Goal: Task Accomplishment & Management: Manage account settings

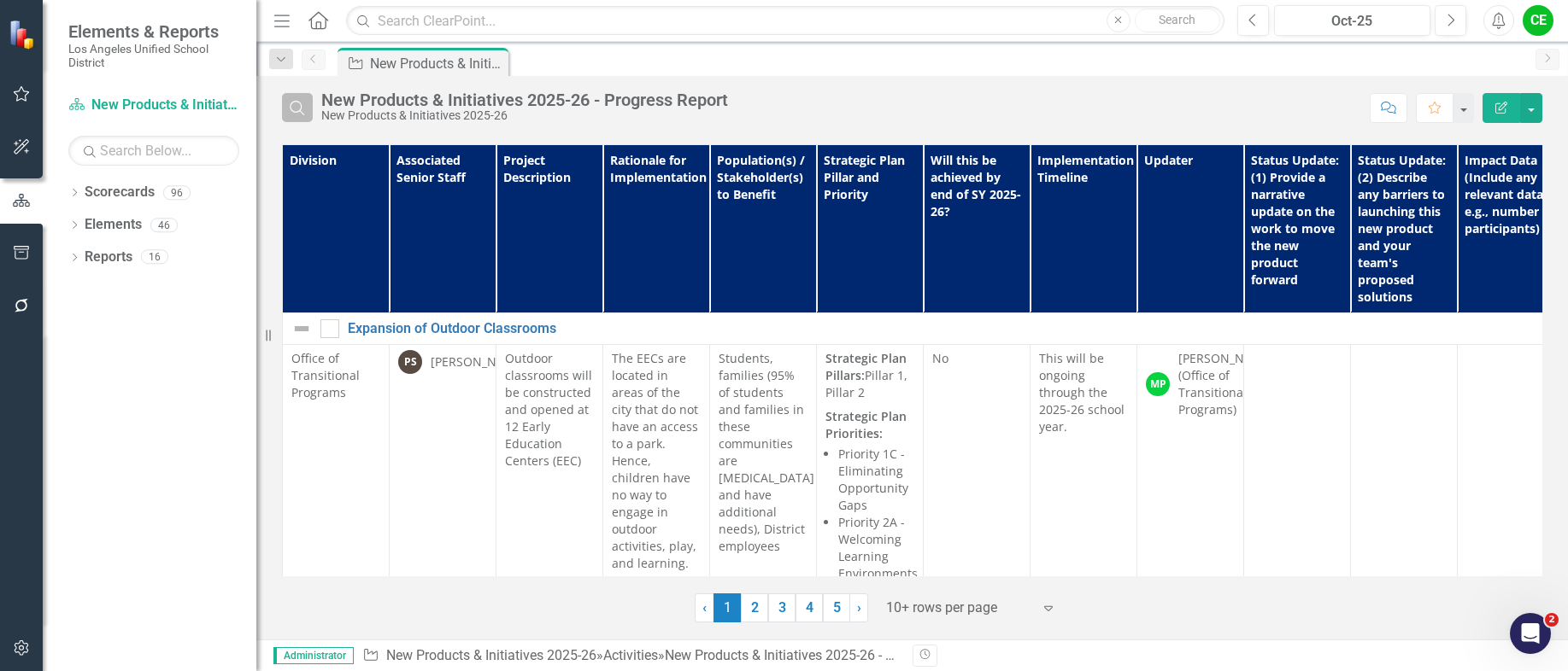
click at [297, 108] on icon "Search" at bounding box center [298, 108] width 19 height 16
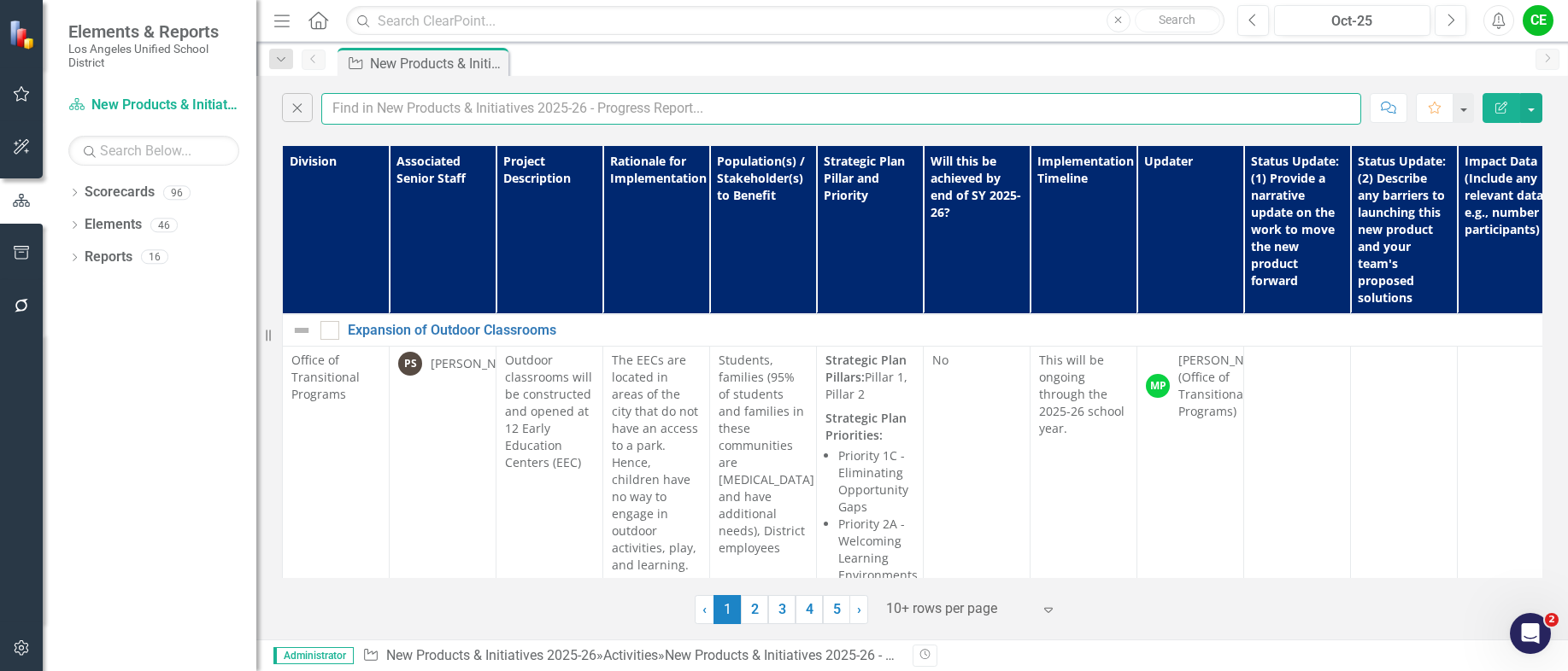
click at [413, 112] on input "text" at bounding box center [841, 109] width 1040 height 32
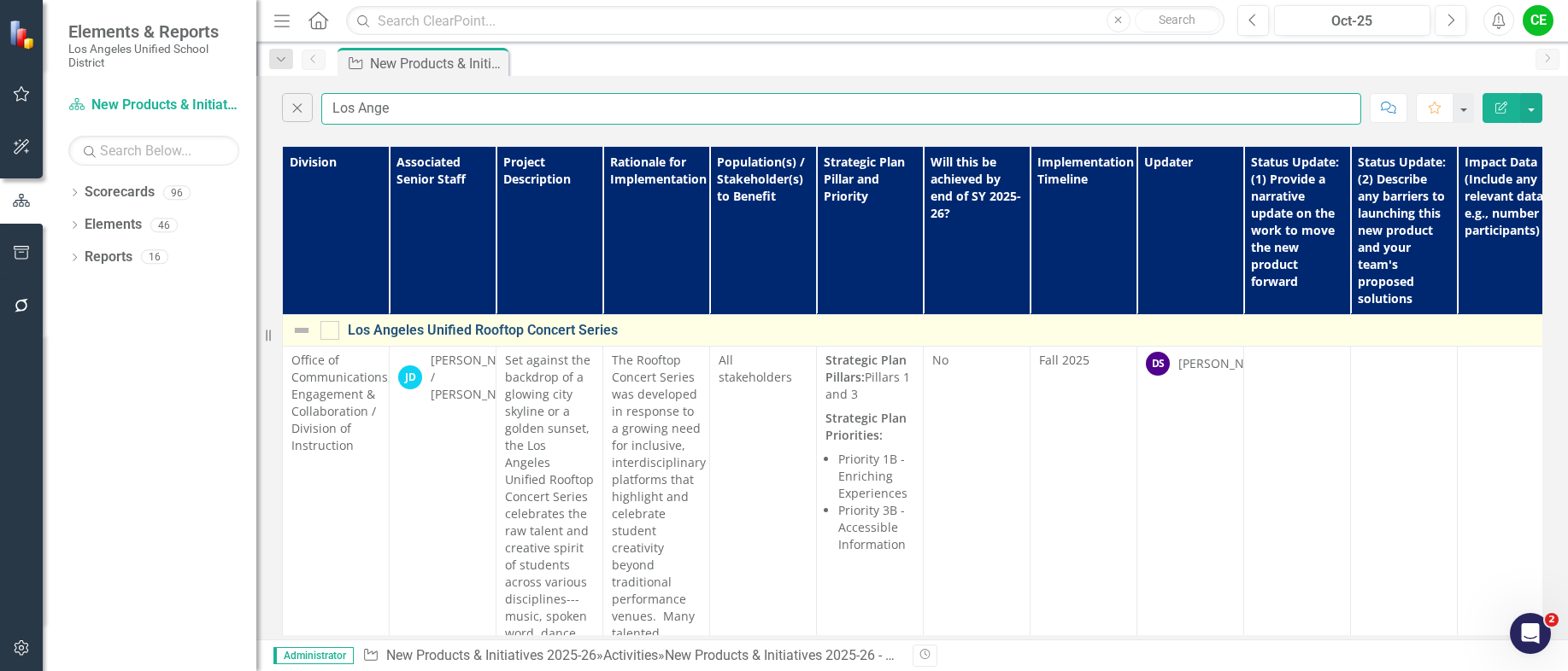
type input "Los Ange"
click at [575, 332] on link "Los Angeles Unified Rooftop Concert Series" at bounding box center [1004, 330] width 1314 height 16
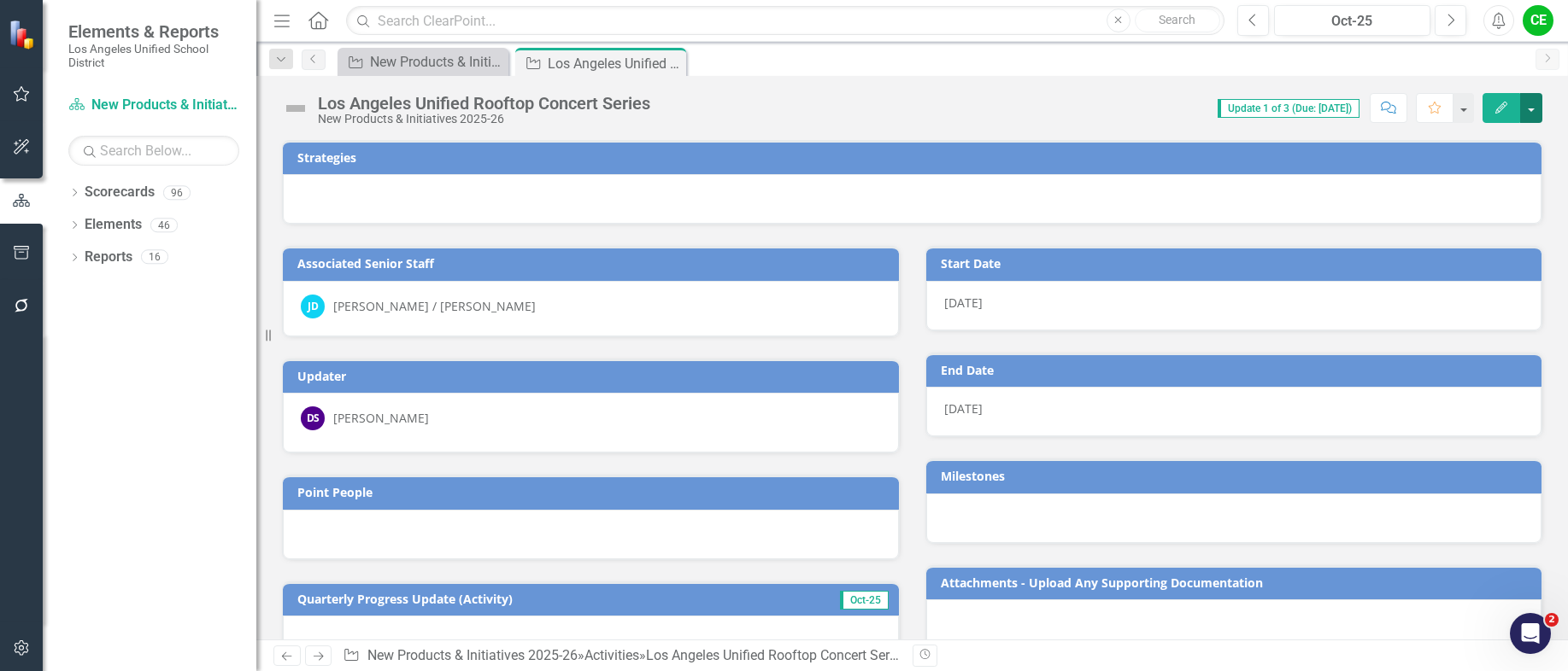
click at [1531, 117] on button "button" at bounding box center [1532, 108] width 22 height 30
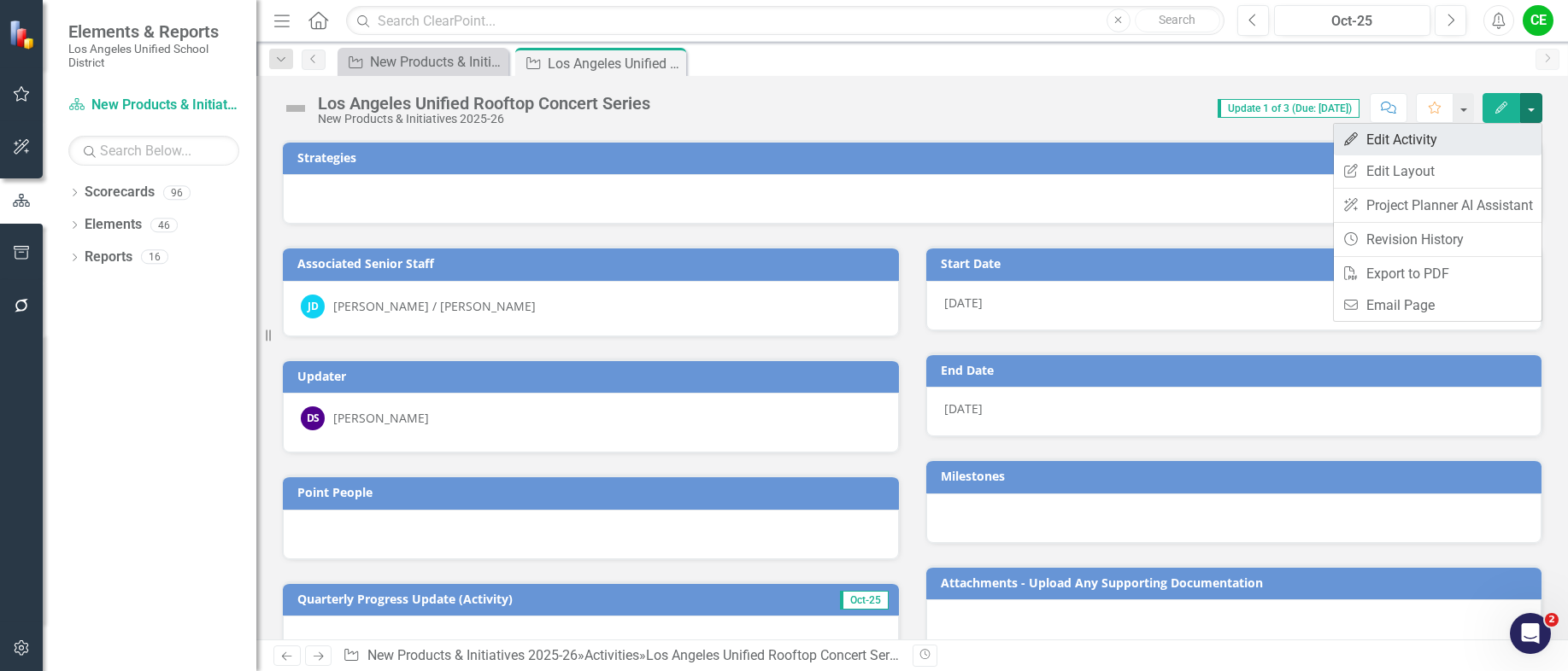
click at [1413, 140] on link "Edit Edit Activity" at bounding box center [1437, 139] width 207 height 32
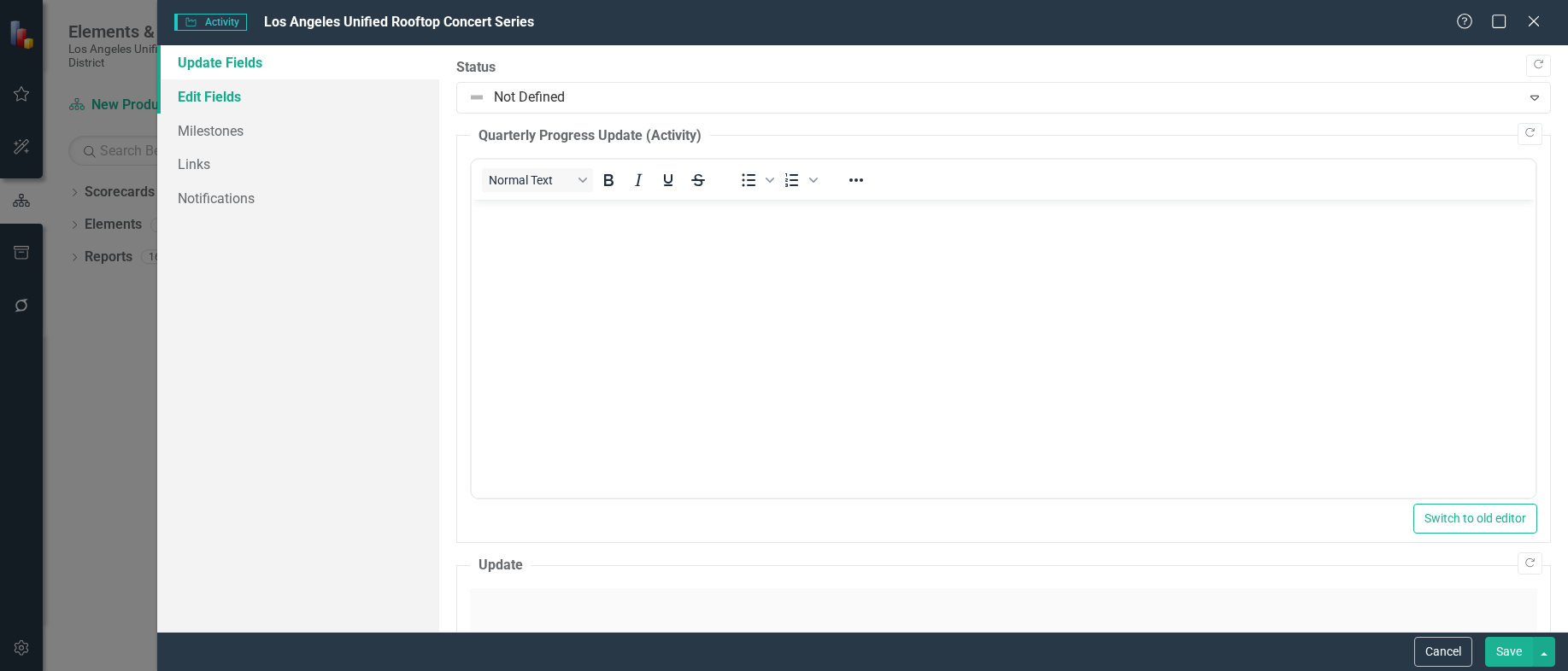
click at [219, 99] on link "Edit Fields" at bounding box center [298, 96] width 282 height 34
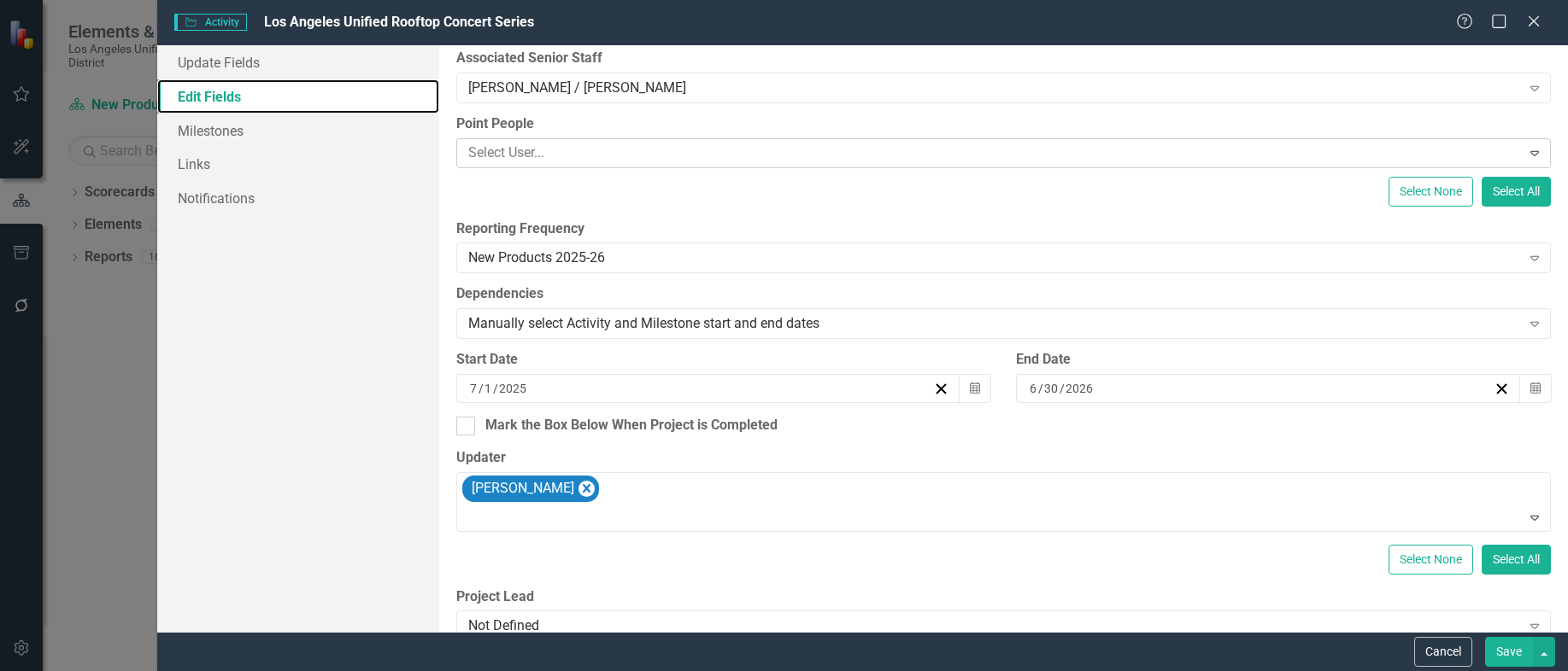
scroll to position [257, 0]
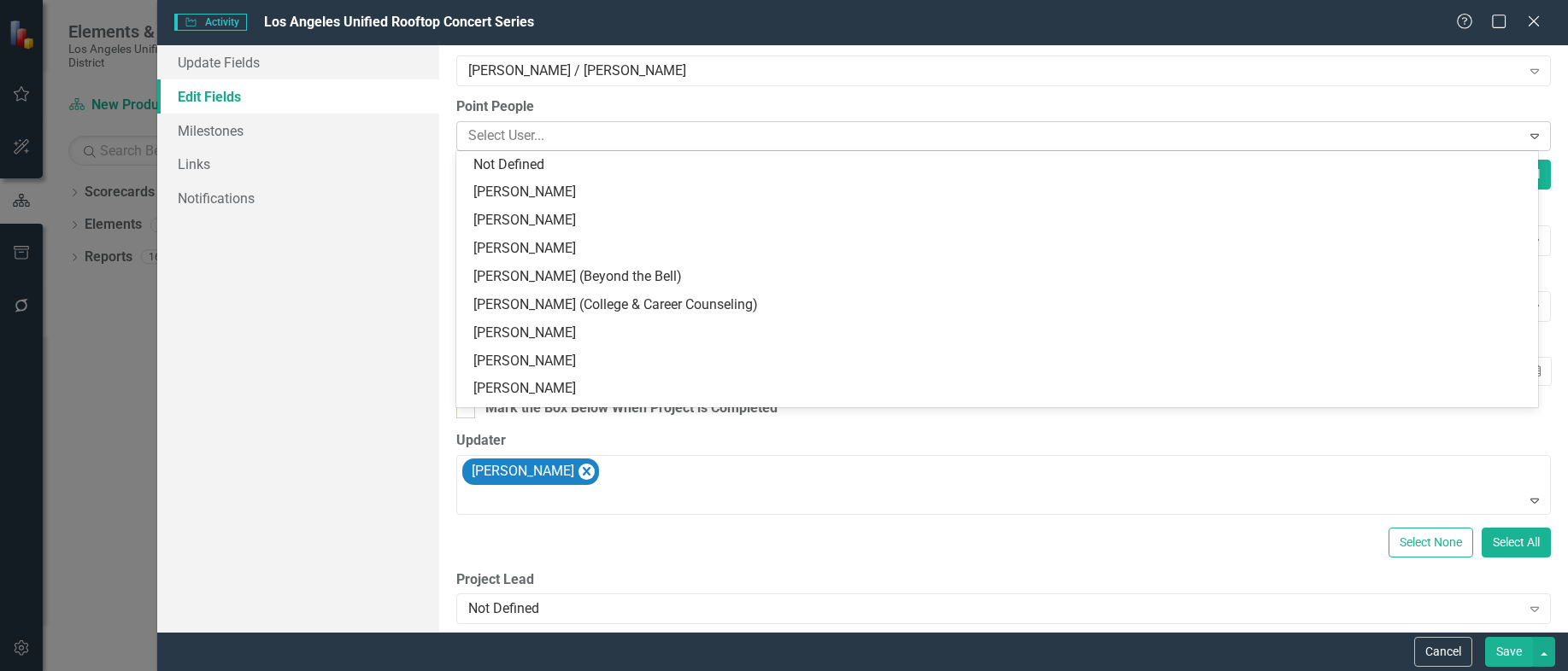
click at [598, 132] on div at bounding box center [990, 136] width 1059 height 23
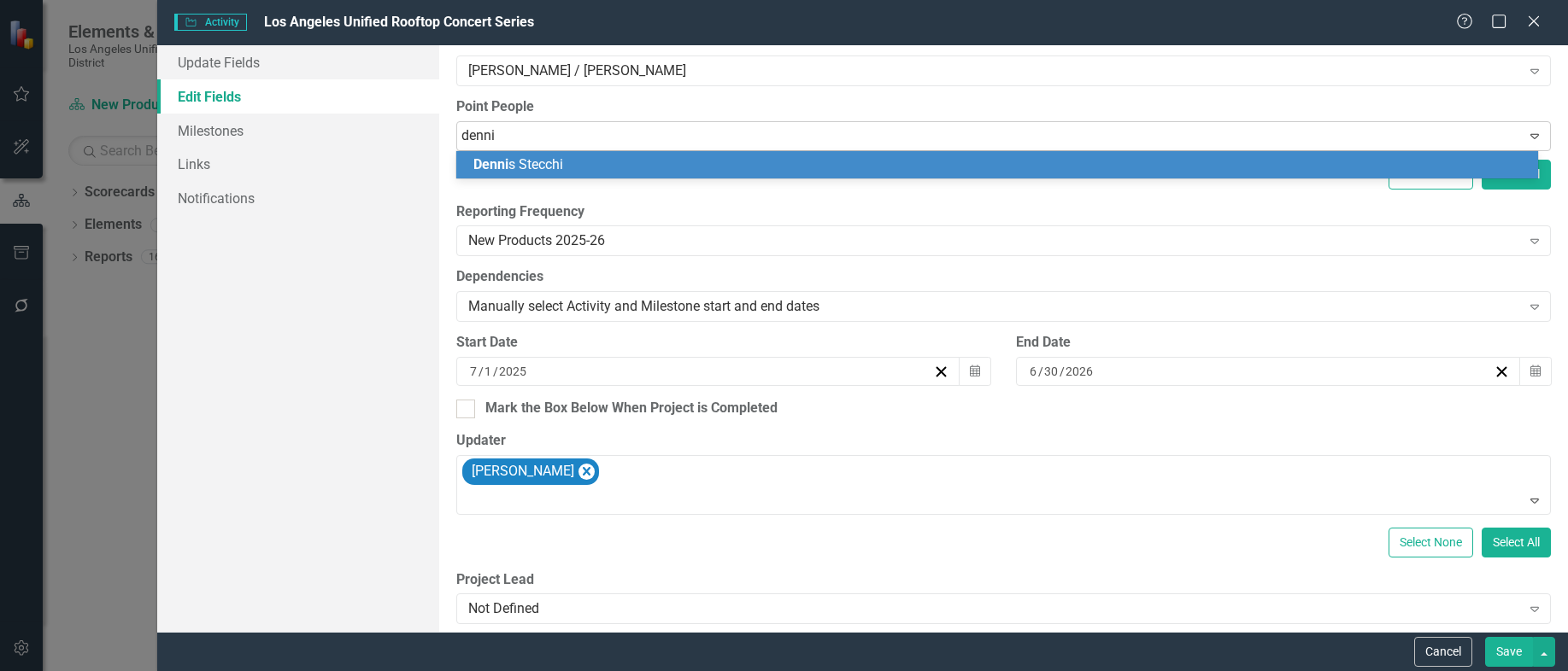
type input "[PERSON_NAME]"
click at [686, 164] on div "[PERSON_NAME]" at bounding box center [1001, 164] width 1055 height 20
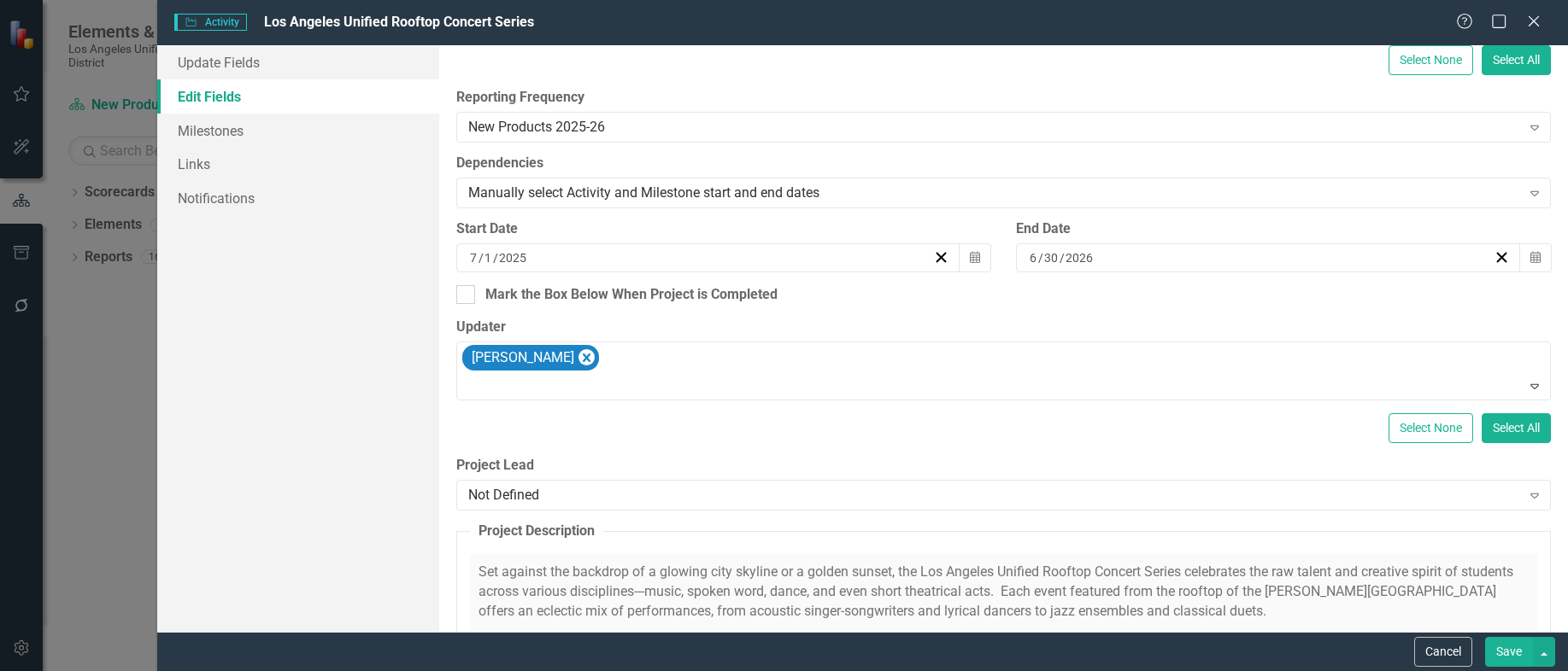
scroll to position [427, 0]
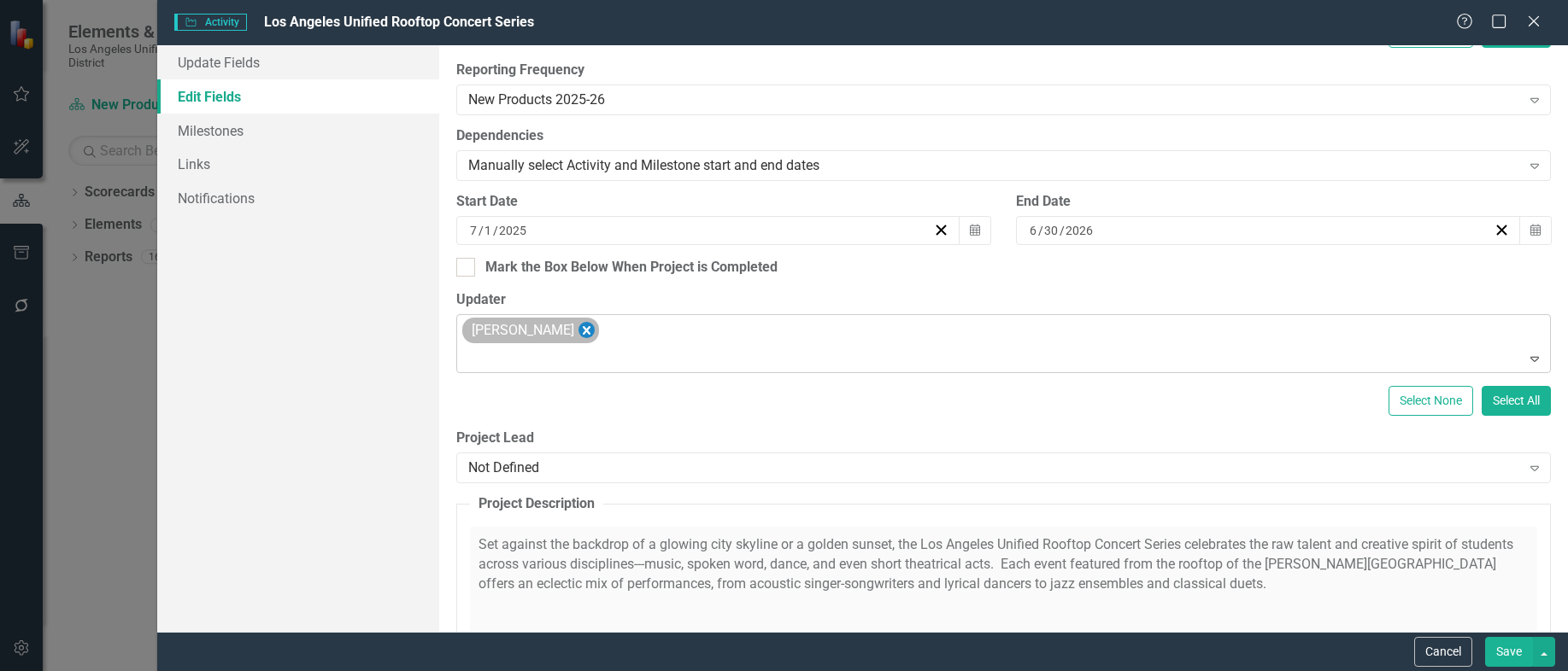
click at [583, 334] on icon "Remove Dennis Stecchi" at bounding box center [587, 330] width 7 height 8
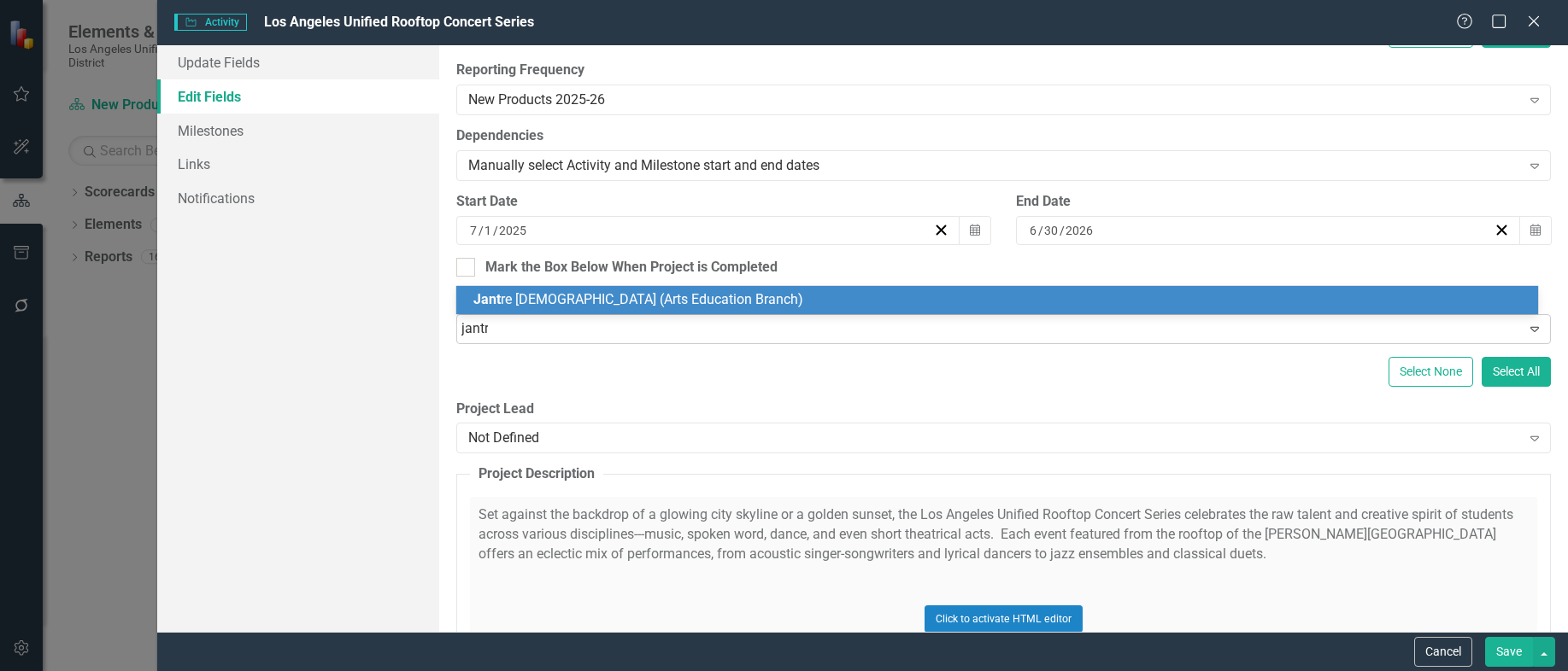
type input "jantre"
click at [670, 300] on span "[PERSON_NAME] (Arts Education Branch)" at bounding box center [637, 298] width 328 height 16
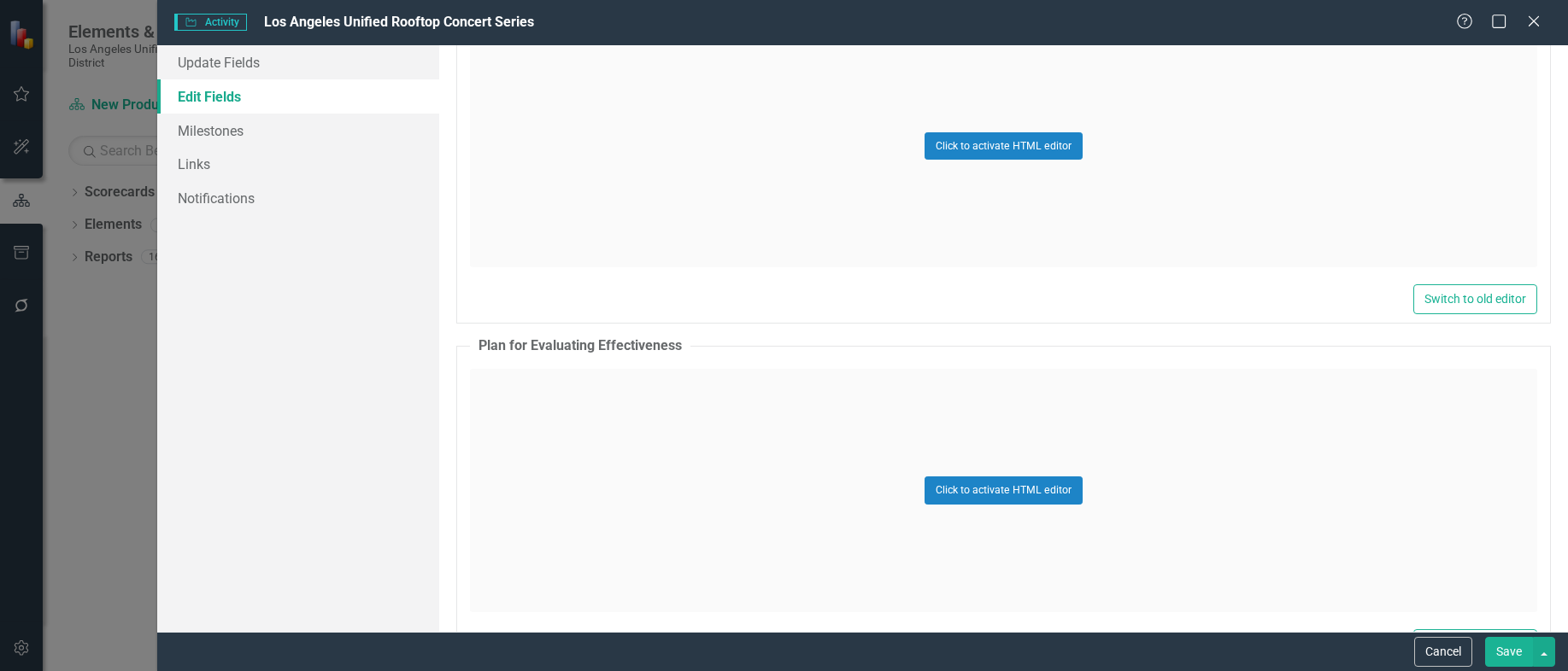
scroll to position [2296, 0]
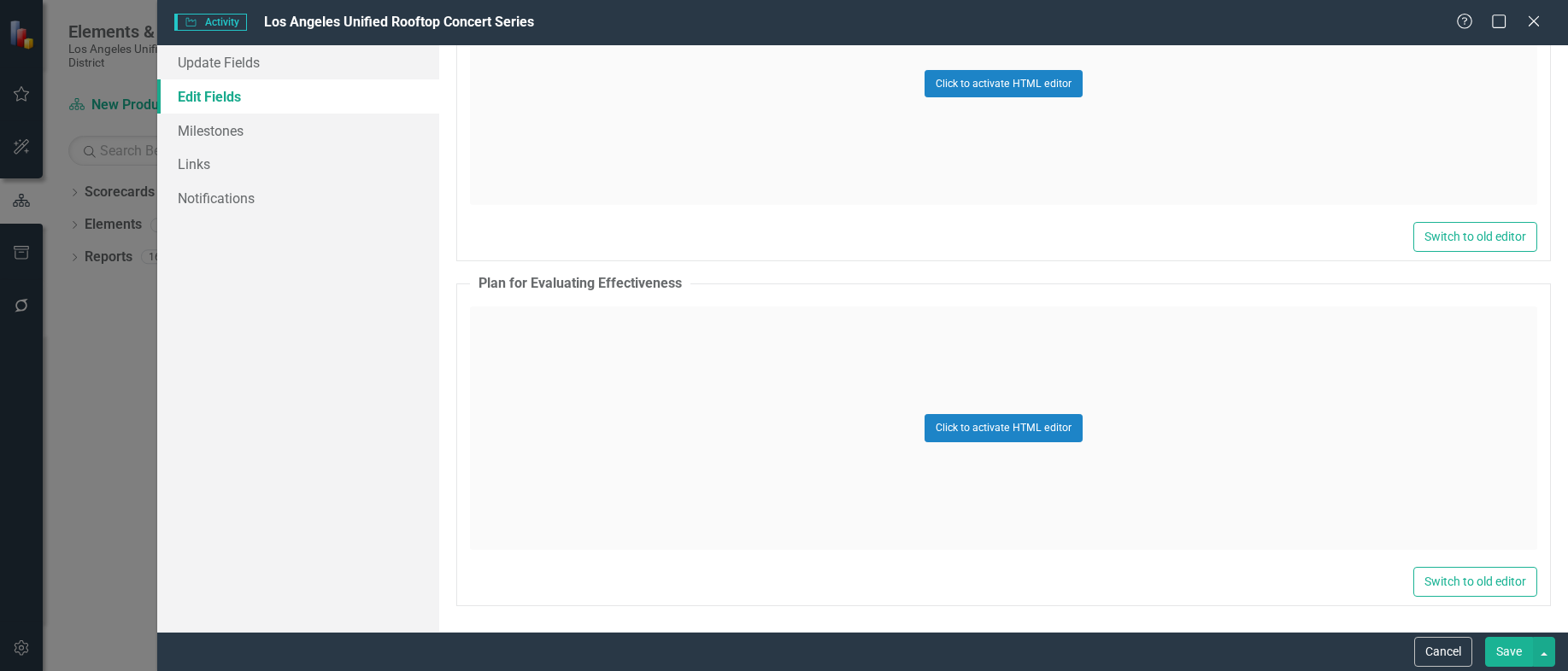
click at [1502, 643] on button "Save" at bounding box center [1508, 651] width 47 height 30
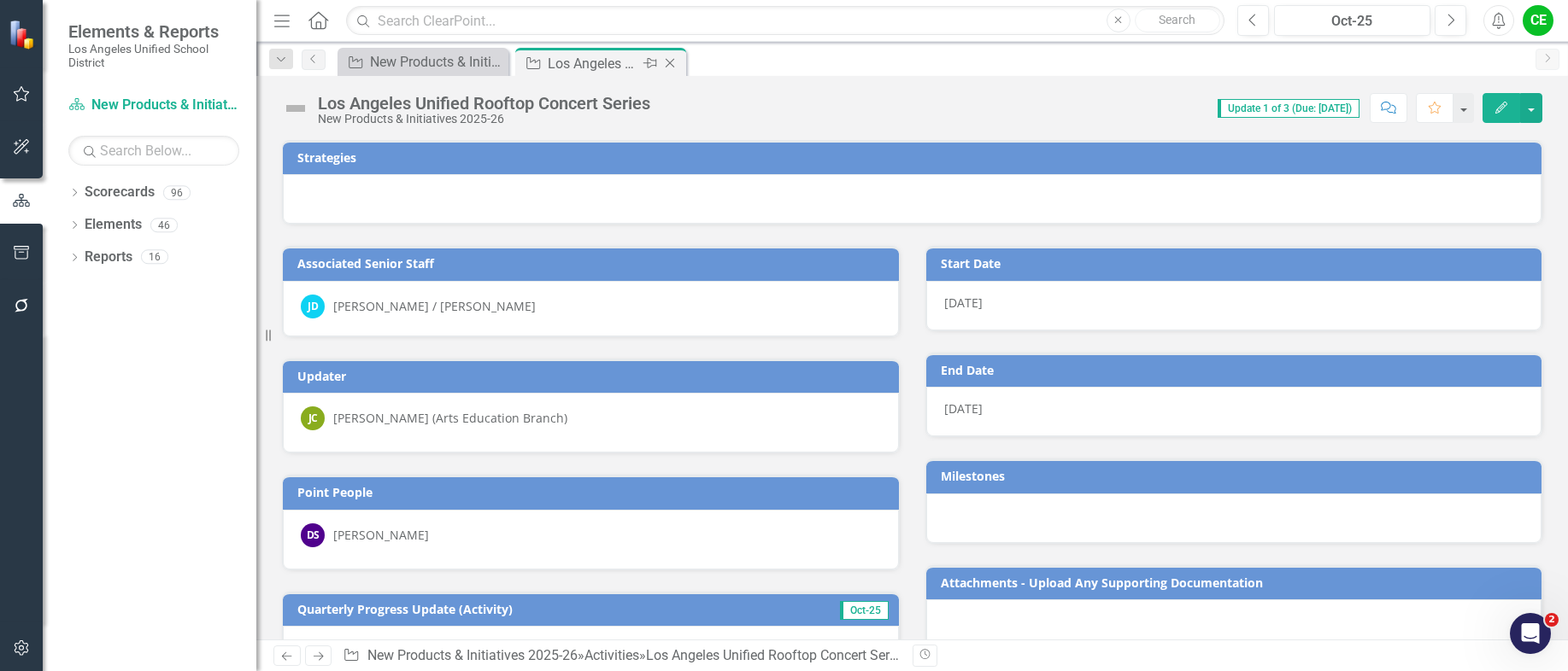
click at [671, 63] on icon "Close" at bounding box center [670, 63] width 17 height 14
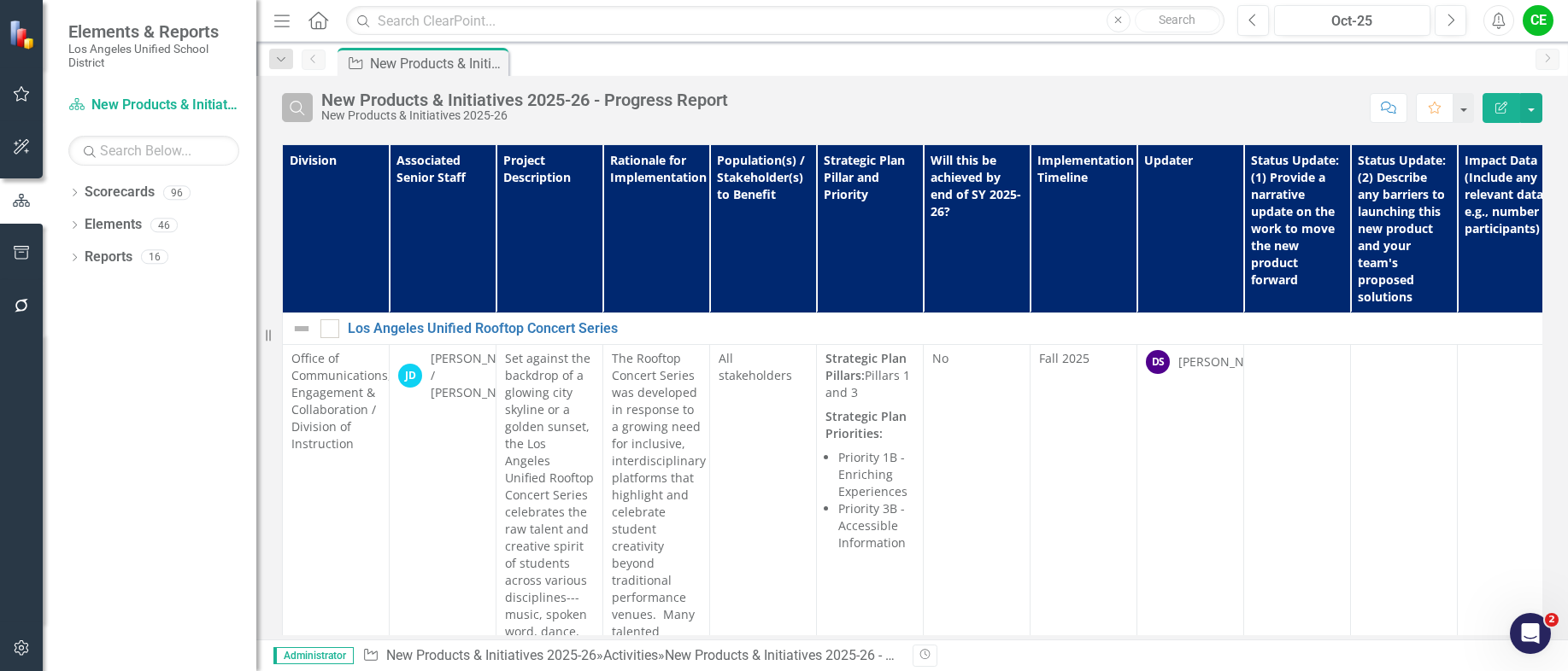
click at [299, 109] on icon "Search" at bounding box center [298, 108] width 19 height 16
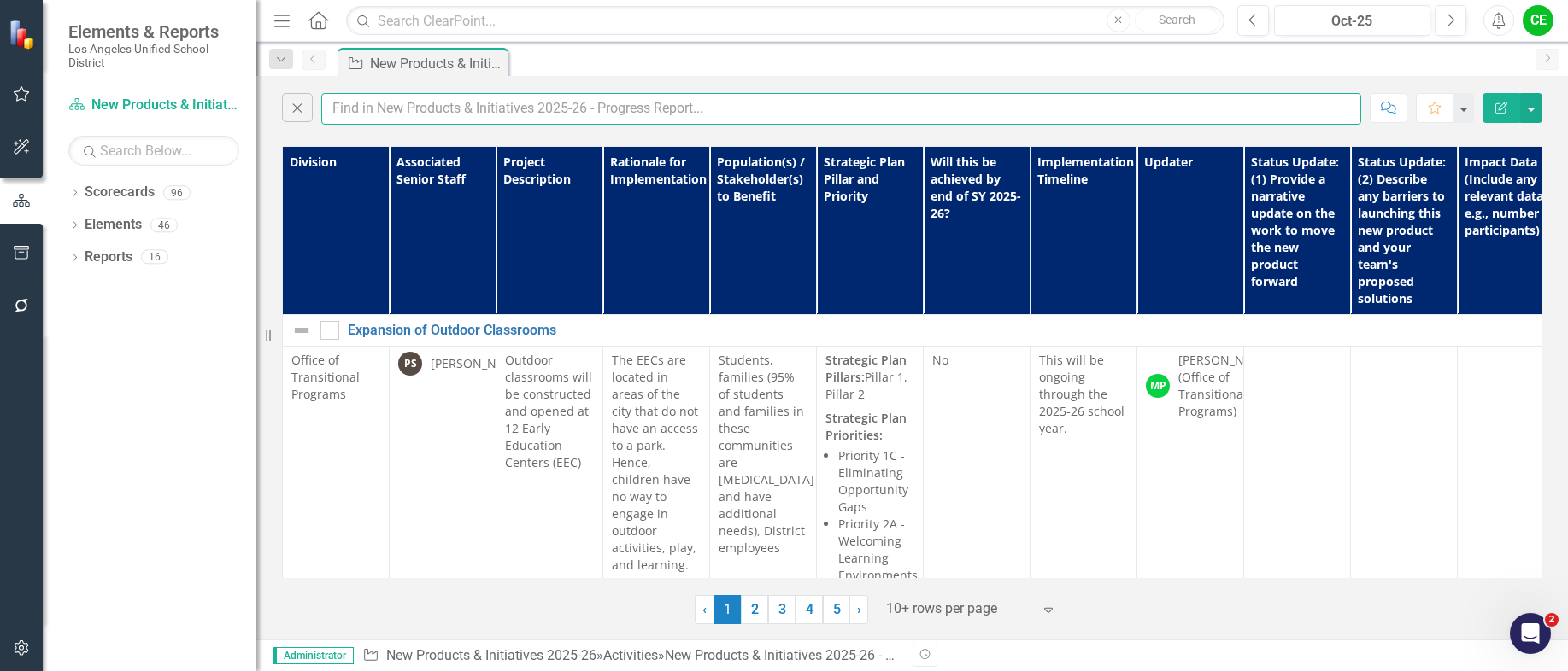
click at [401, 108] on input "text" at bounding box center [841, 109] width 1040 height 32
type input "G"
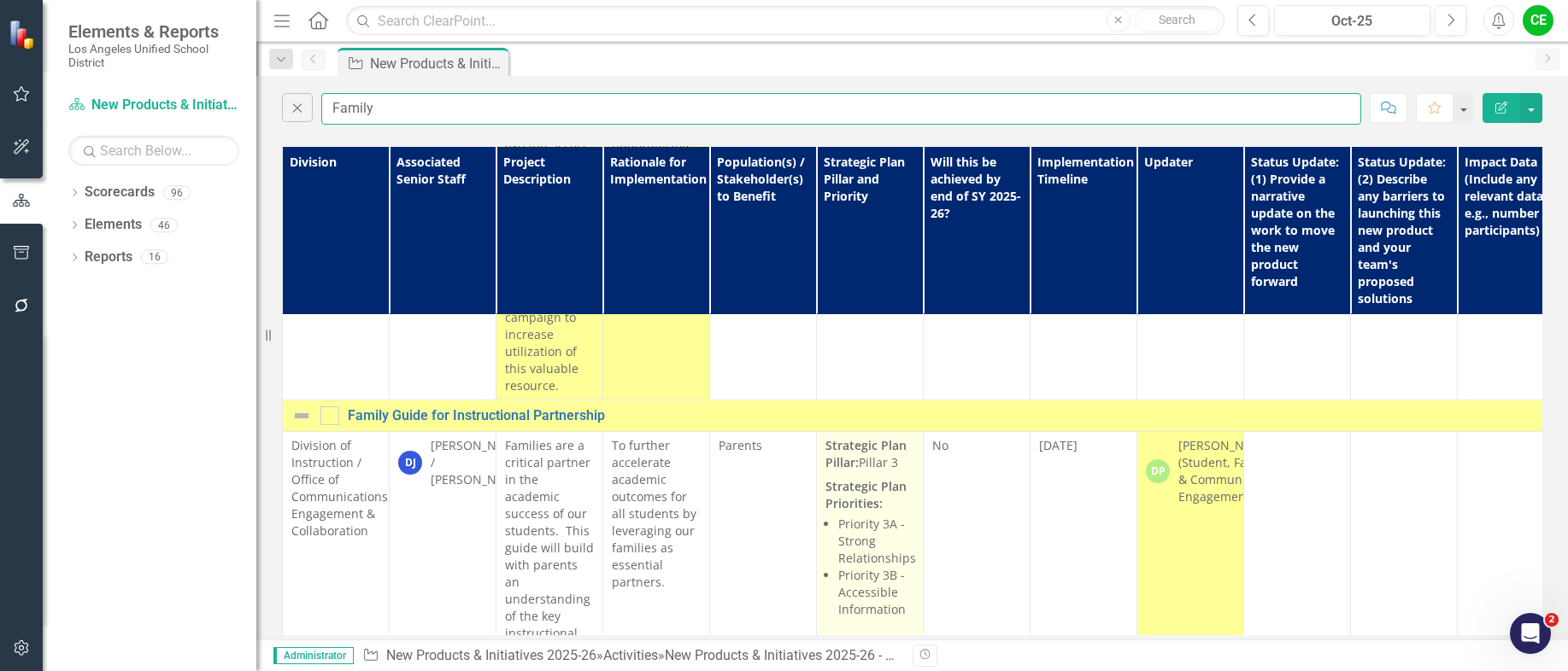
scroll to position [2049, 0]
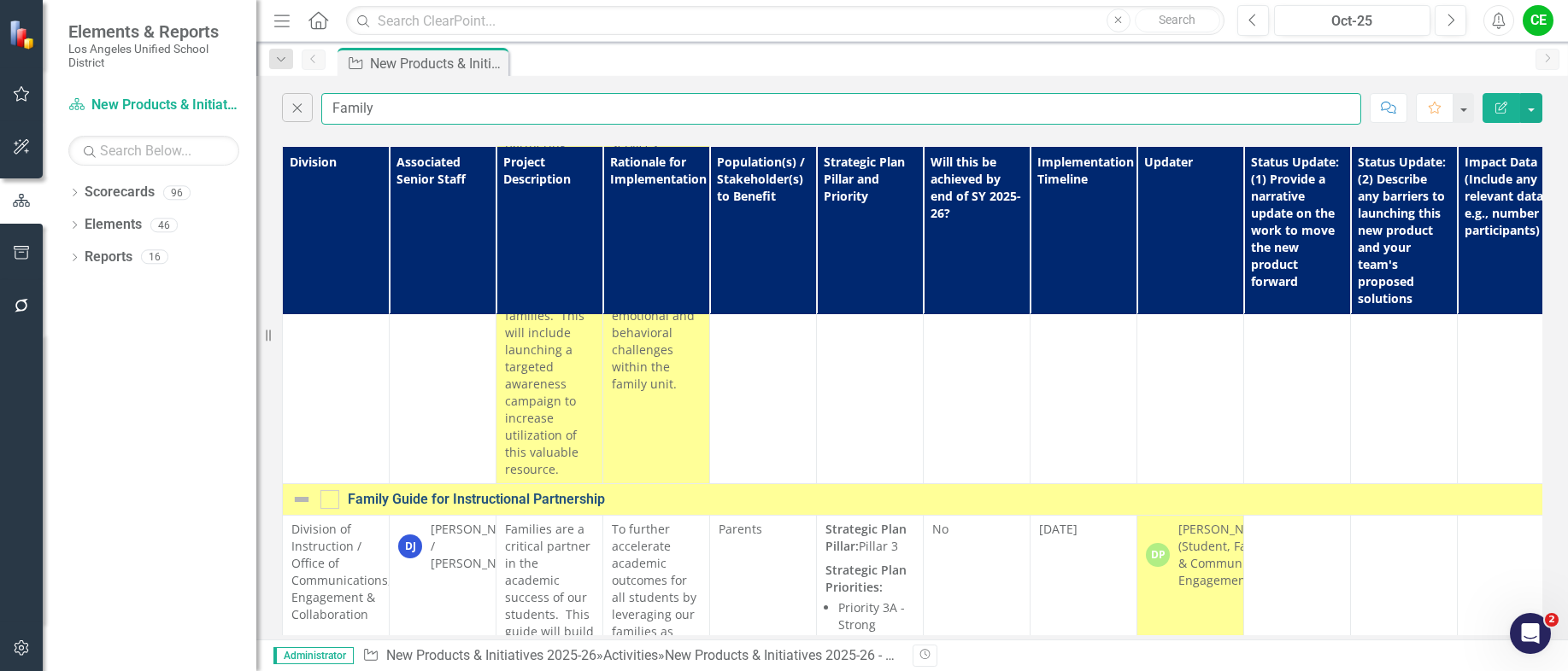
type input "Family"
click at [445, 492] on link "Family Guide for Instructional Partnership" at bounding box center [1004, 499] width 1314 height 16
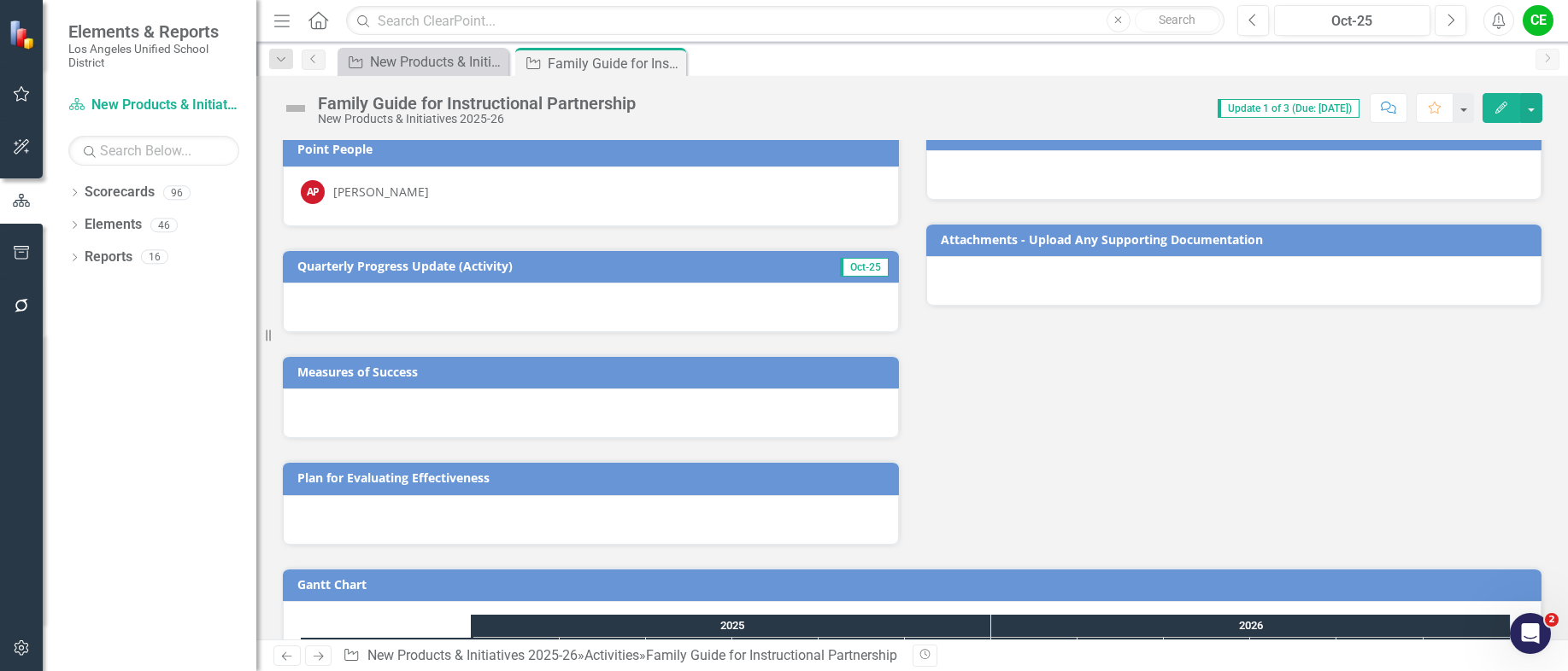
scroll to position [443, 0]
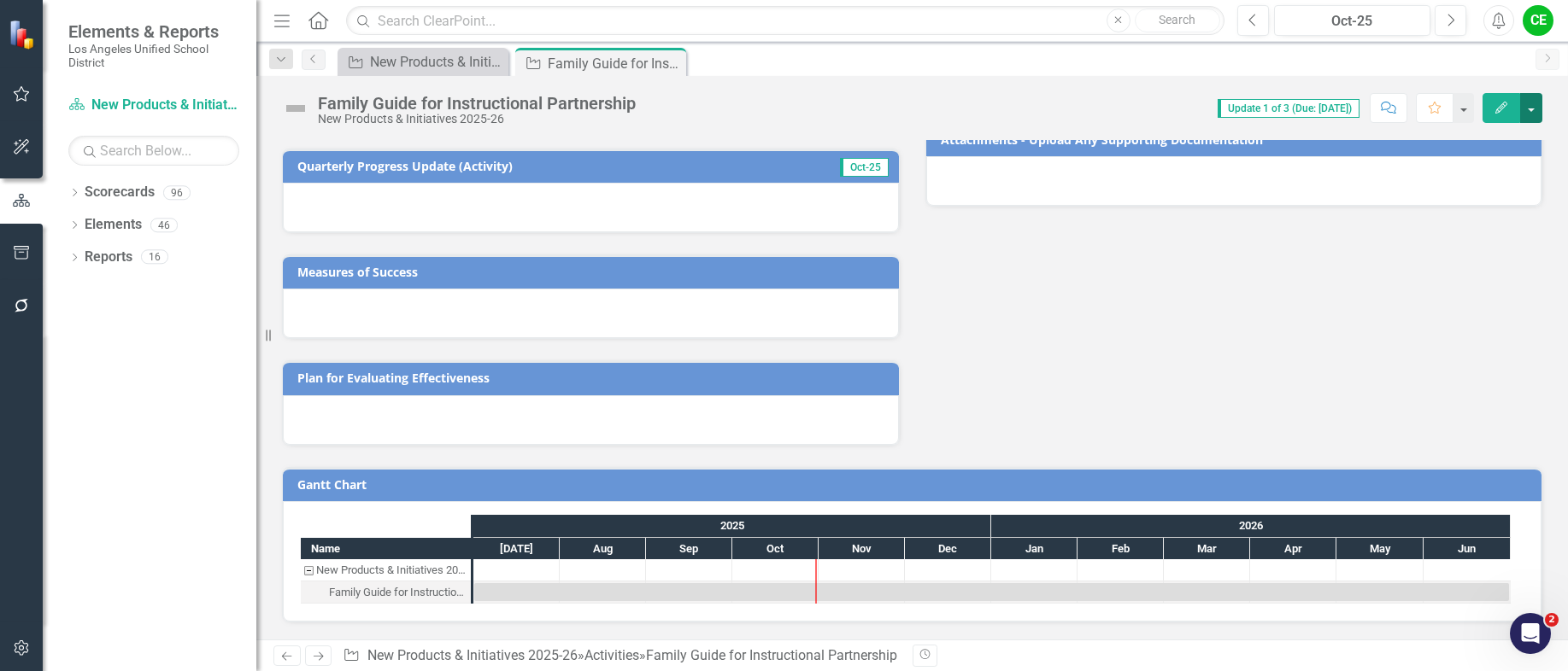
click at [1533, 111] on button "button" at bounding box center [1532, 108] width 22 height 30
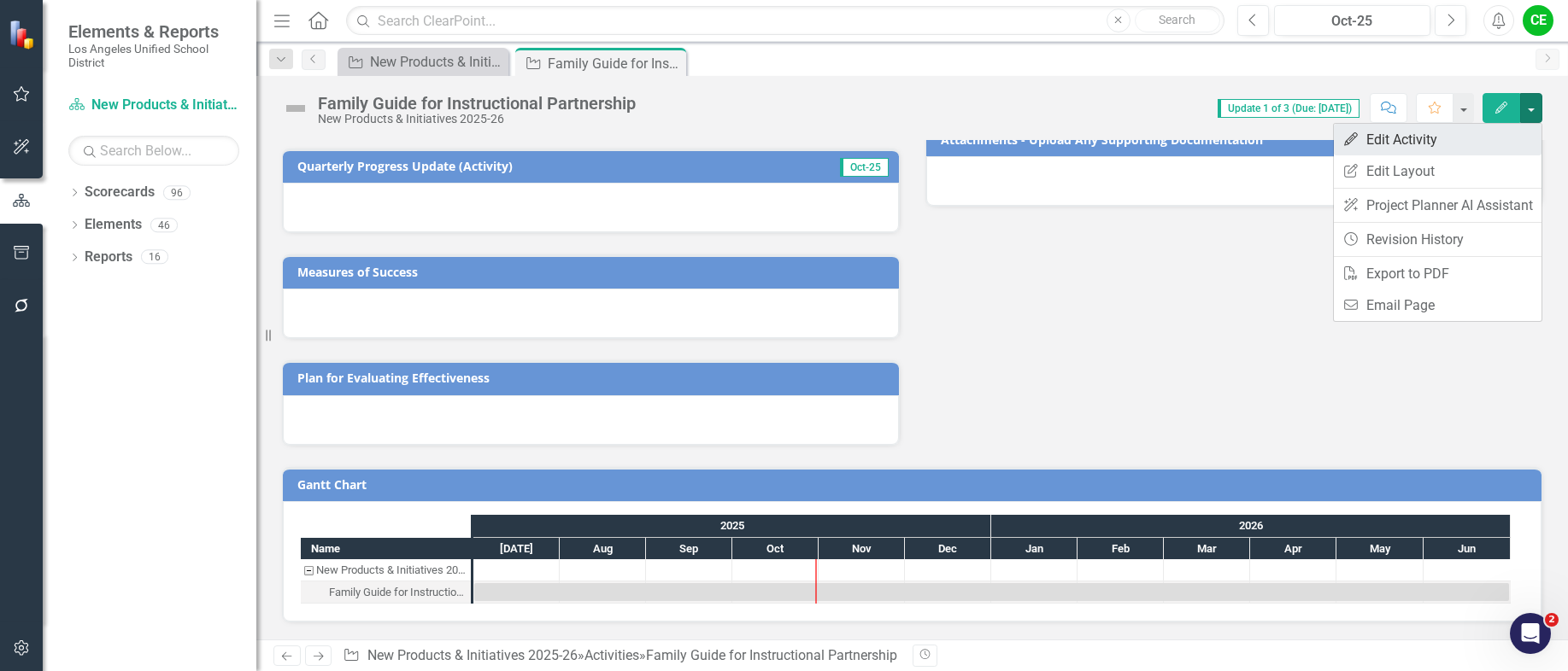
click at [1394, 132] on link "Edit Edit Activity" at bounding box center [1437, 139] width 207 height 32
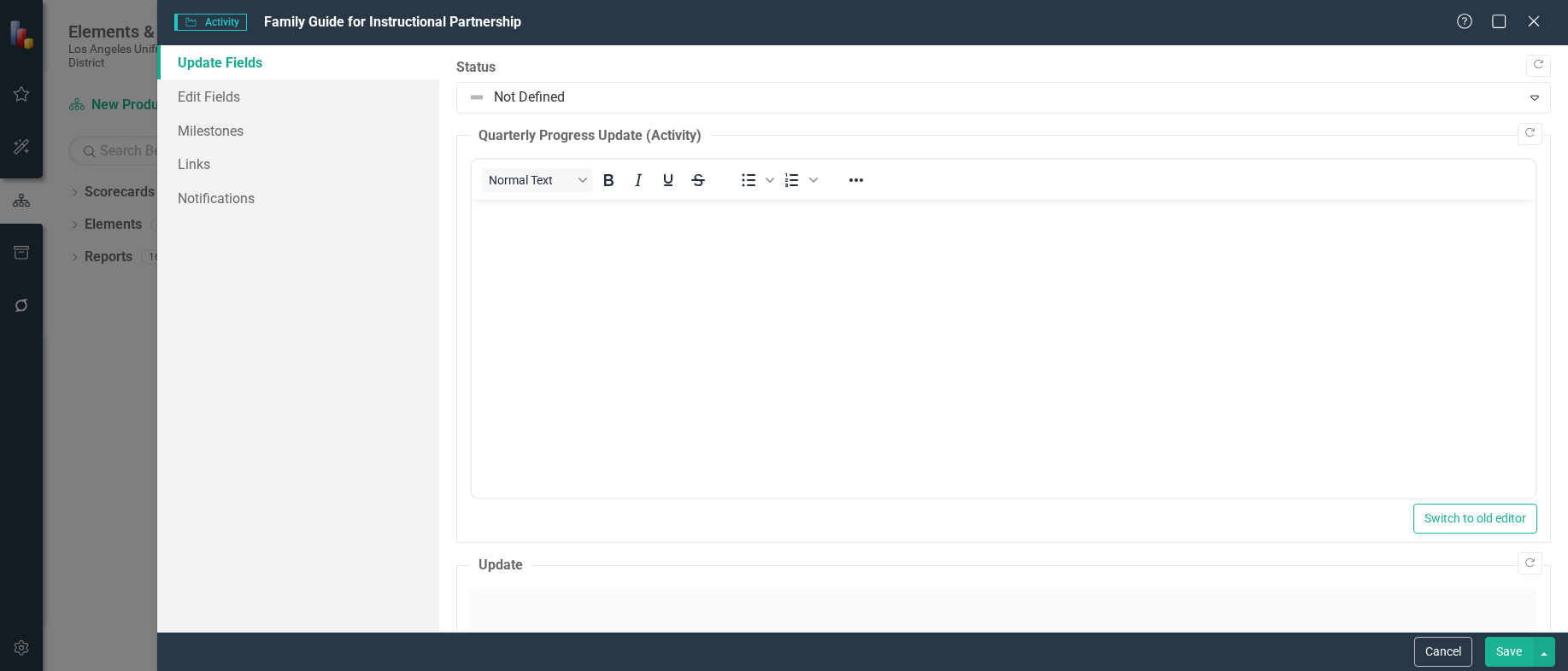
scroll to position [0, 0]
click at [199, 92] on link "Edit Fields" at bounding box center [298, 96] width 282 height 34
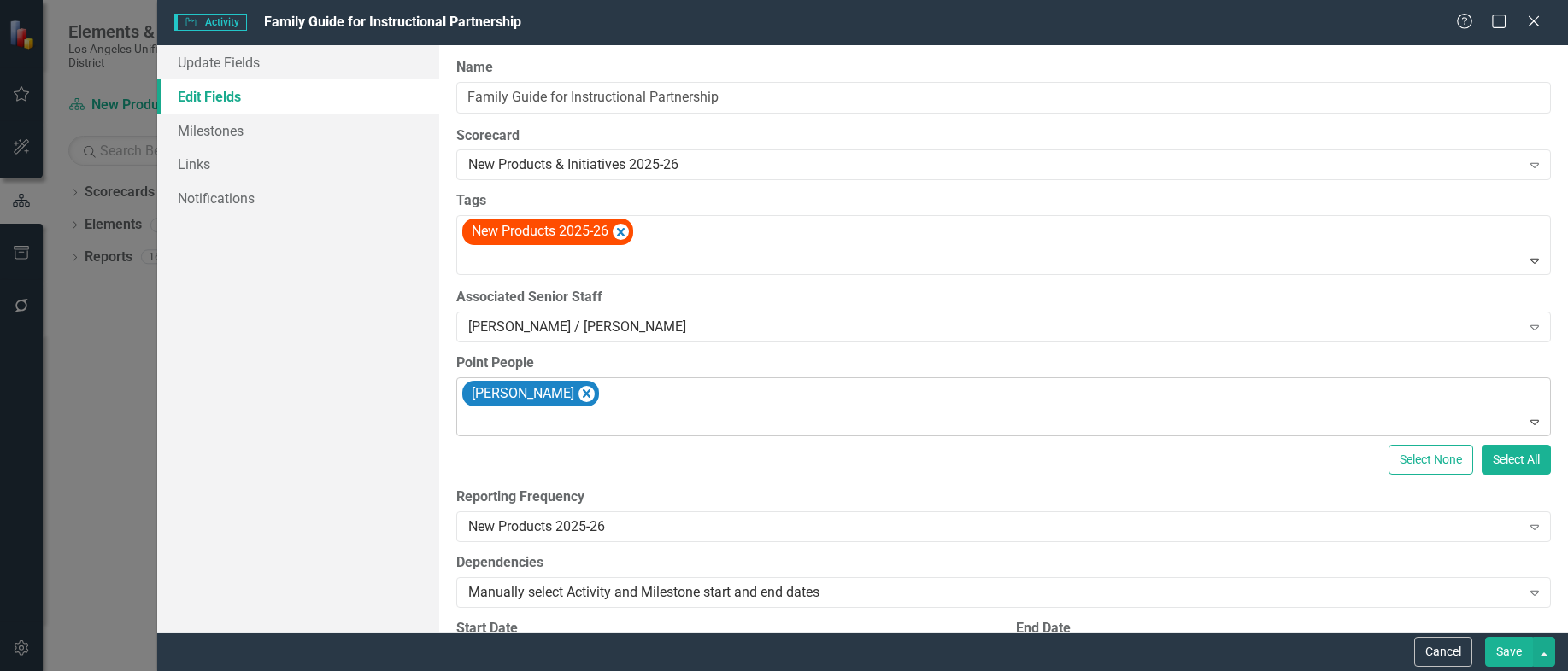
click at [637, 414] on div at bounding box center [1004, 422] width 1087 height 23
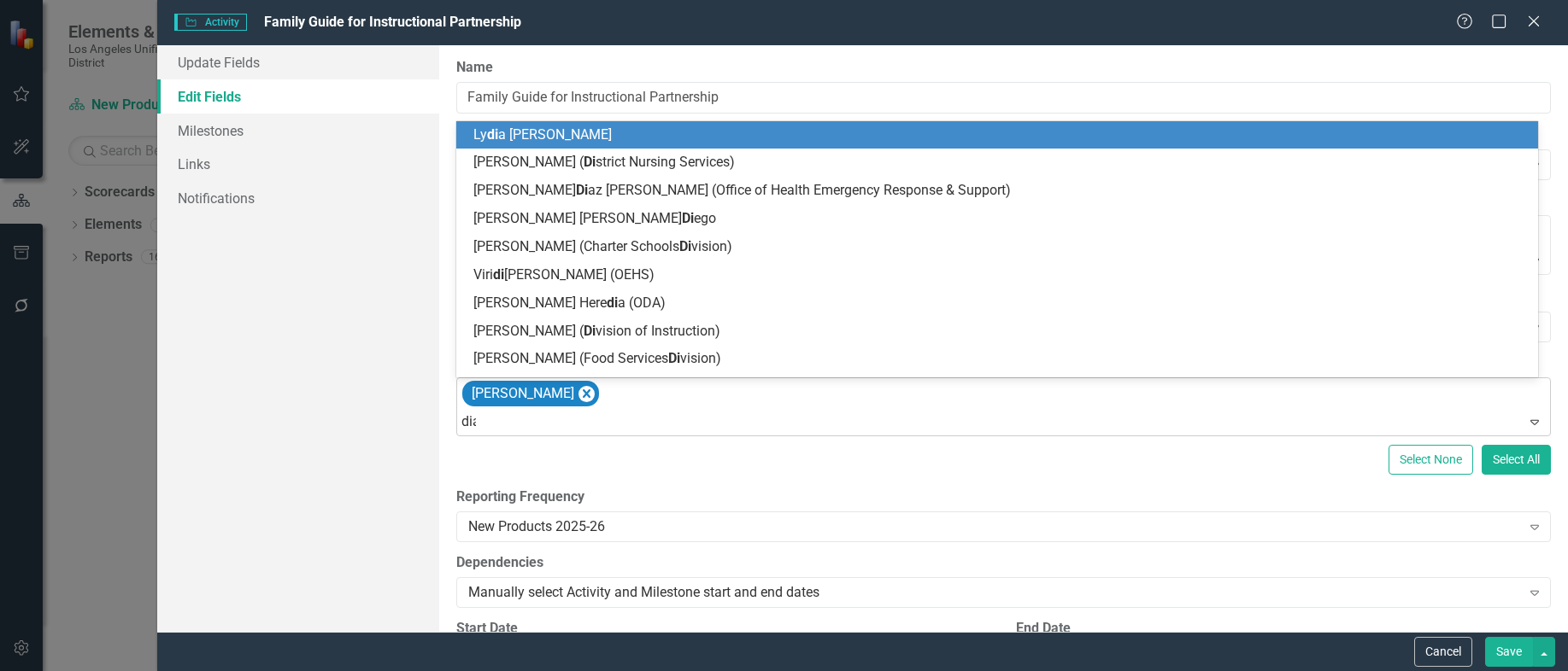
type input "[PERSON_NAME]"
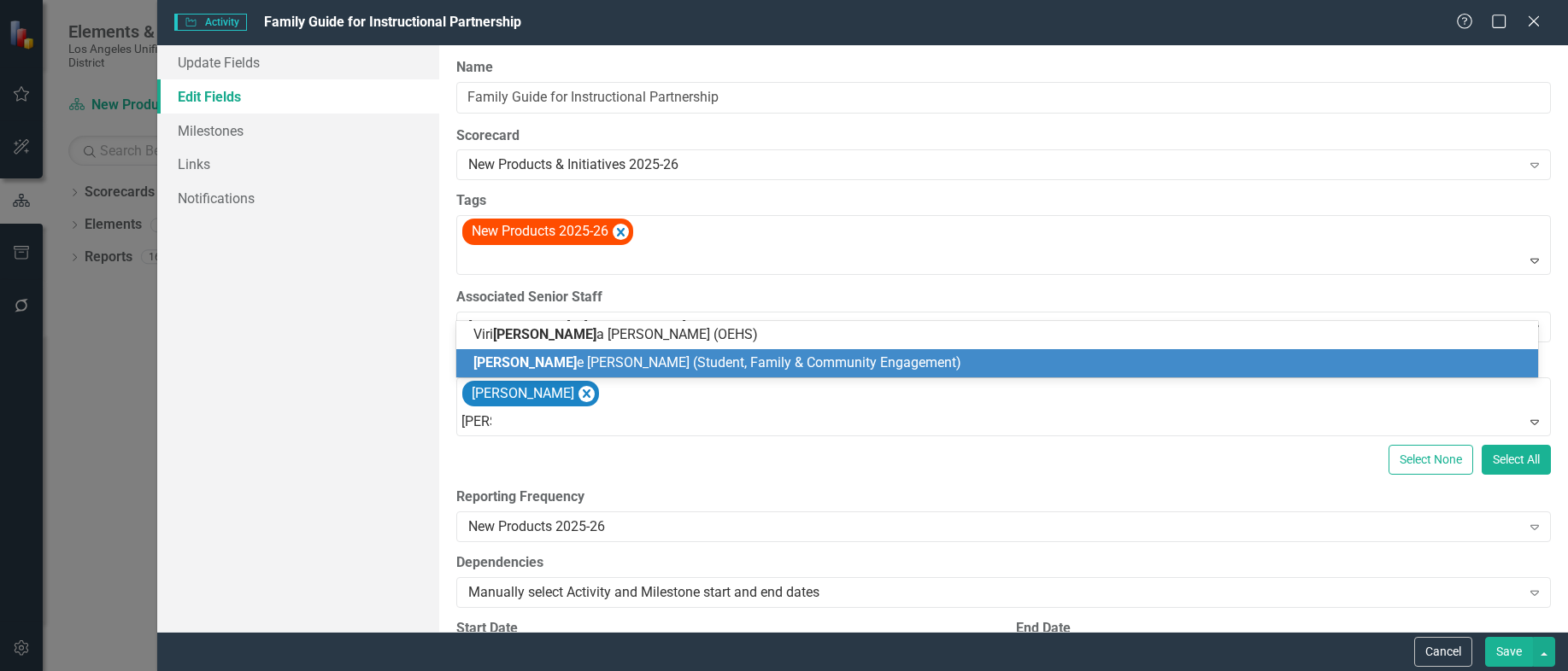
click at [787, 362] on span "[PERSON_NAME] (Student, Family & Community Engagement)" at bounding box center [717, 362] width 488 height 16
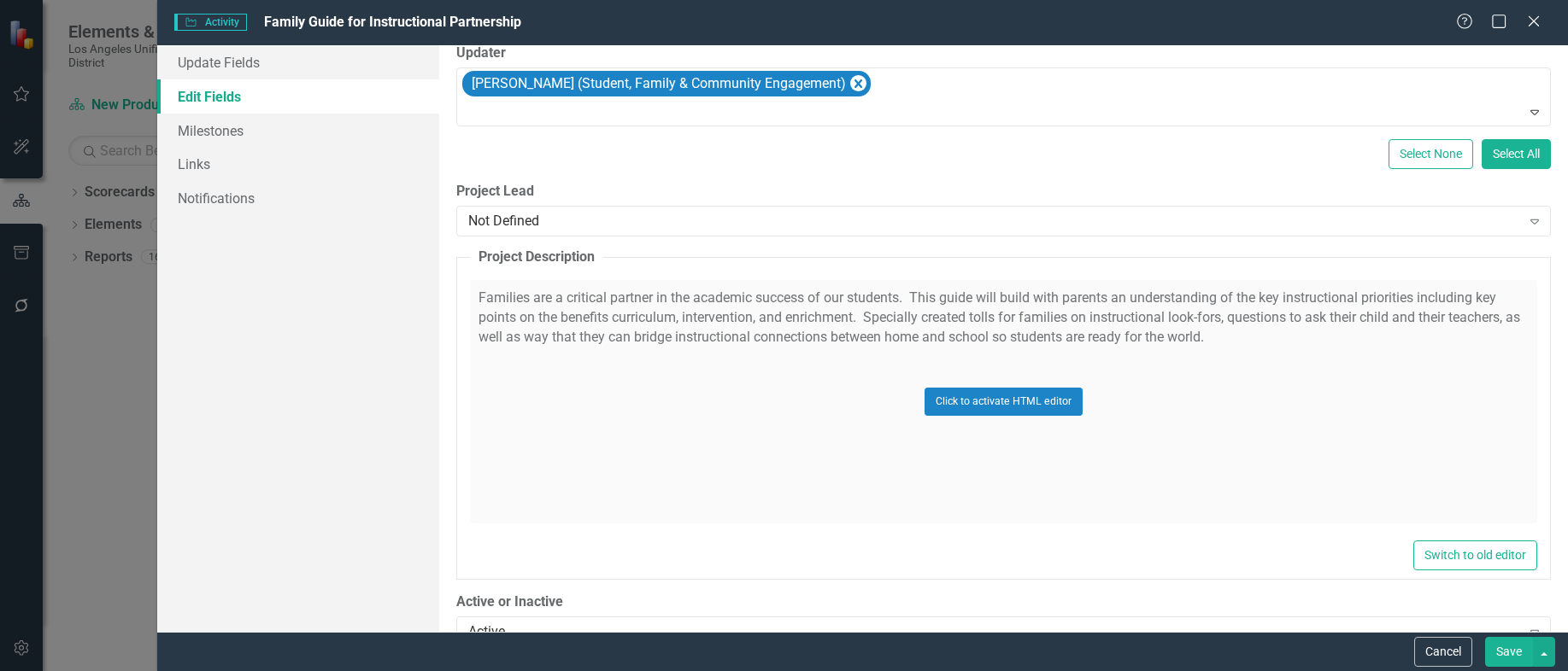
scroll to position [683, 0]
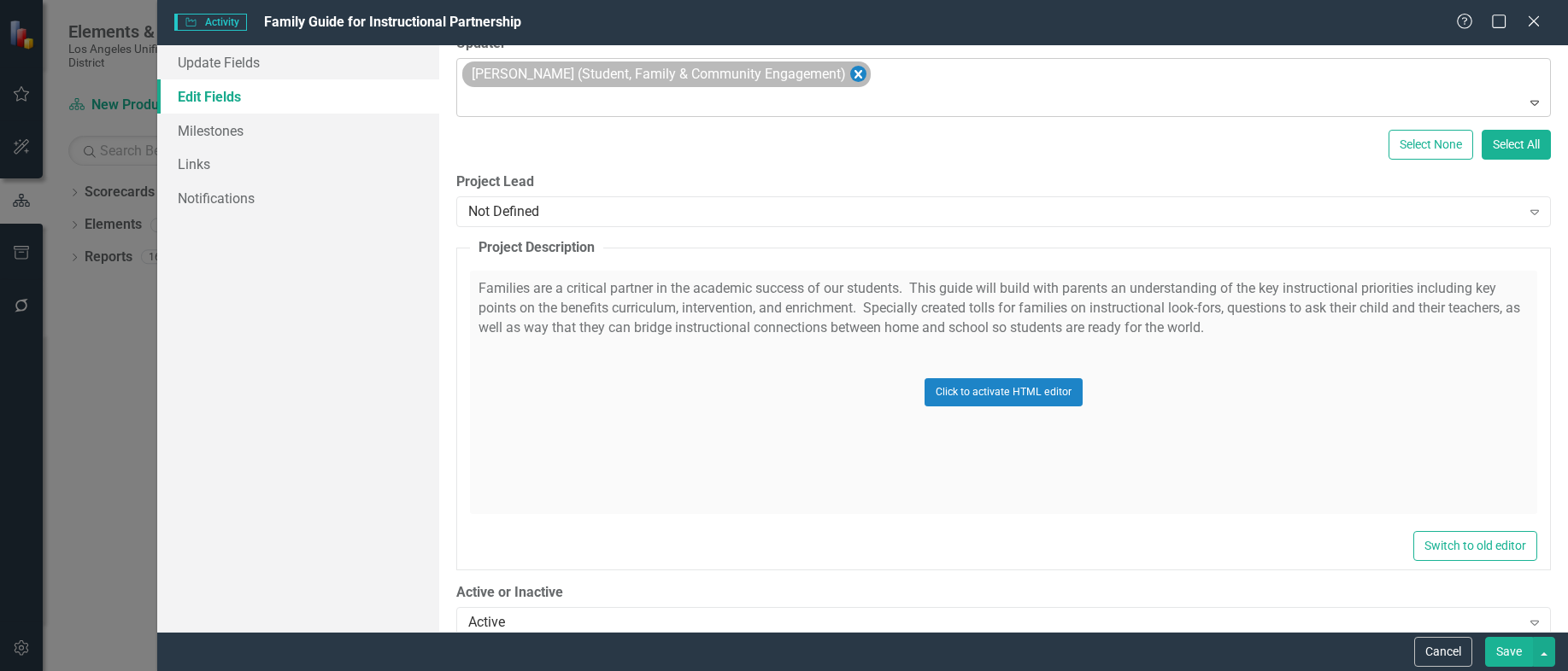
click at [855, 75] on icon "Remove Diane Panossian (Student, Family & Community Engagement)" at bounding box center [857, 74] width 16 height 21
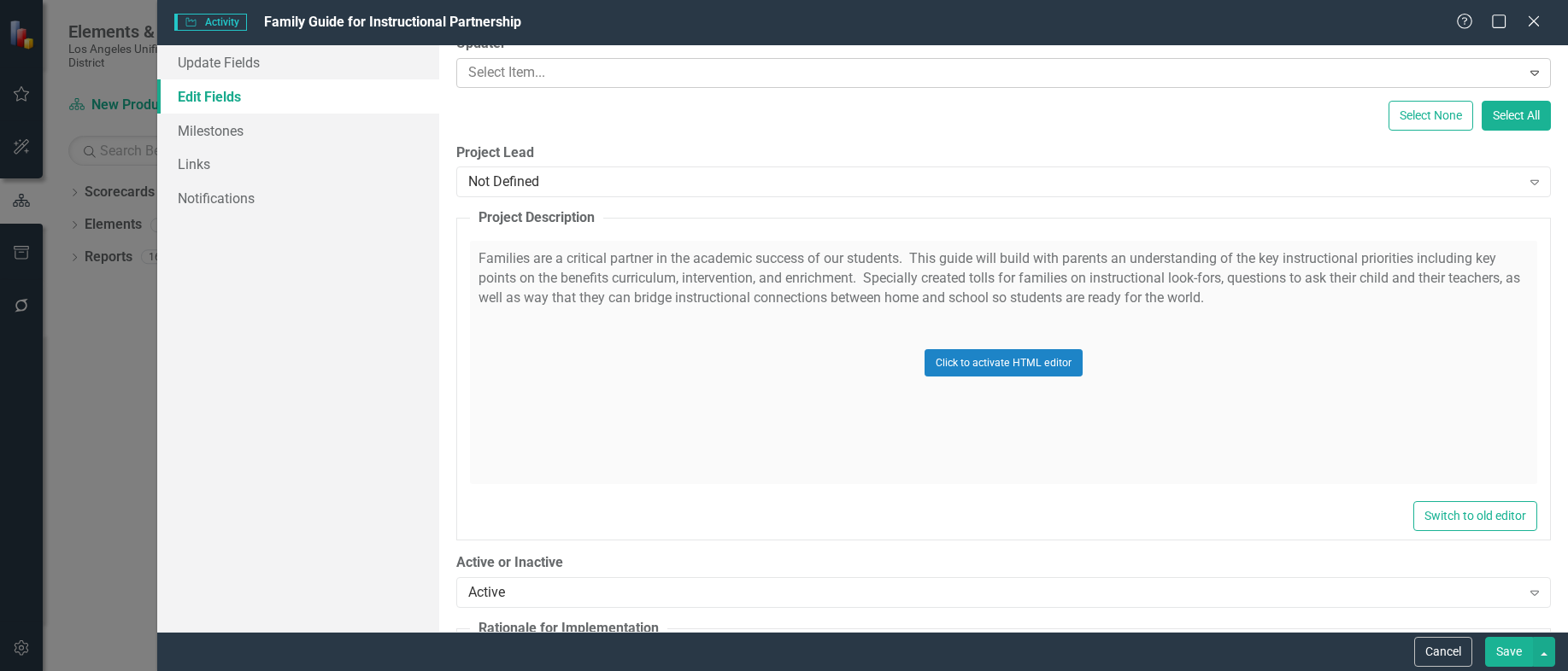
click at [565, 79] on div at bounding box center [990, 72] width 1059 height 23
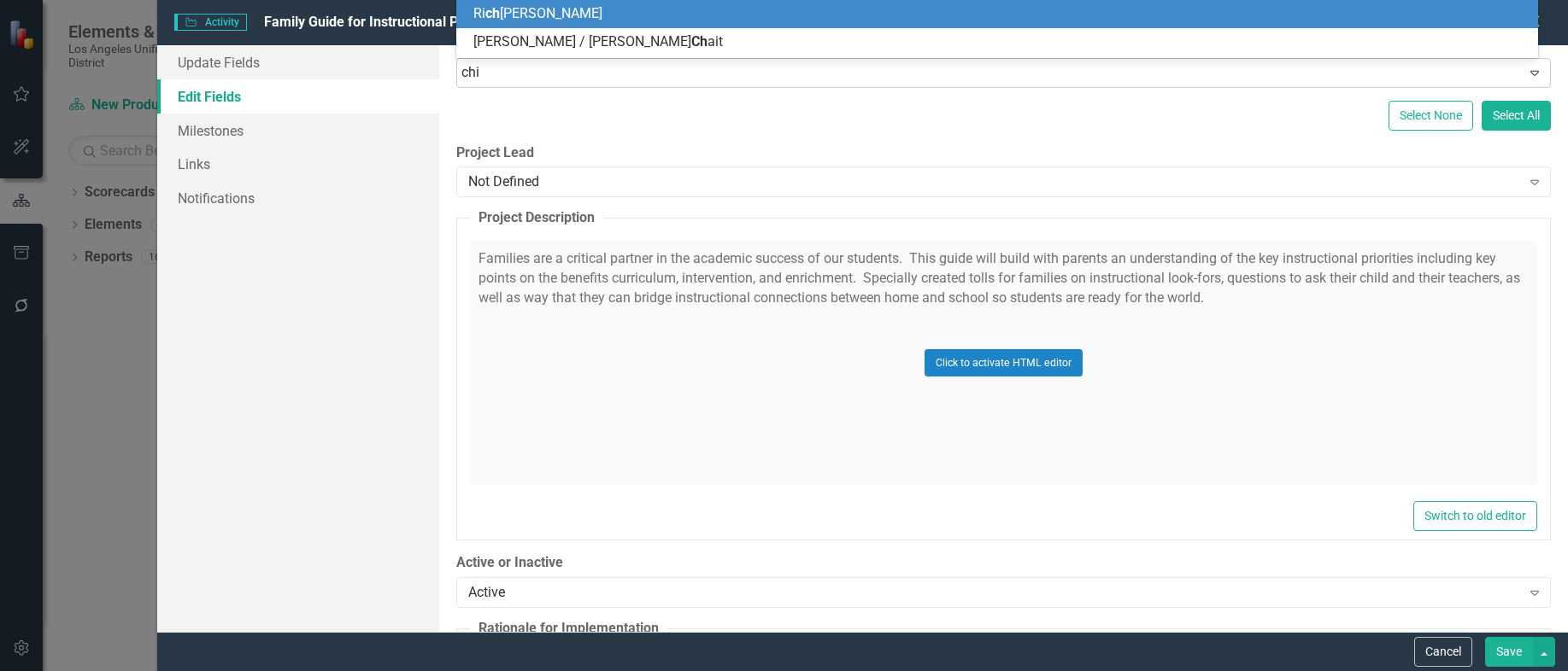
type input "chia"
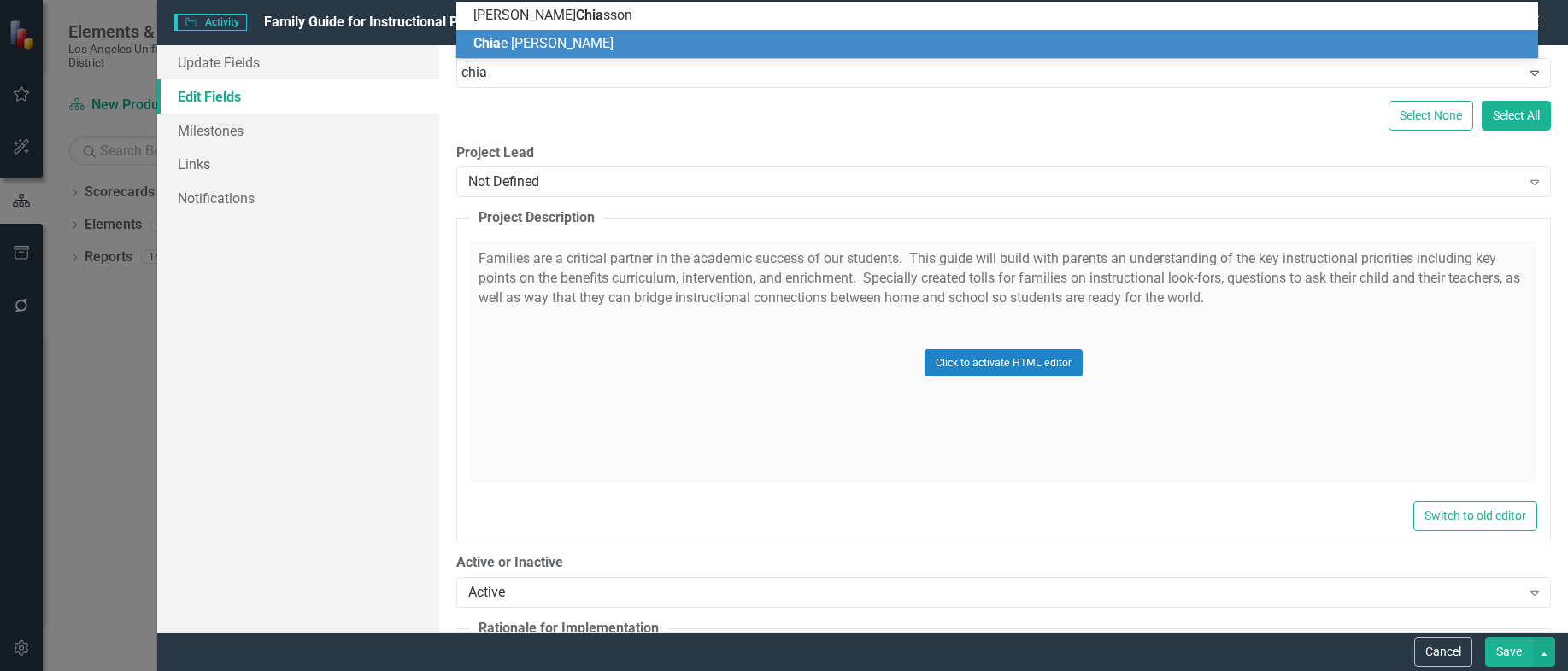
click at [558, 48] on span "[PERSON_NAME]" at bounding box center [543, 43] width 140 height 16
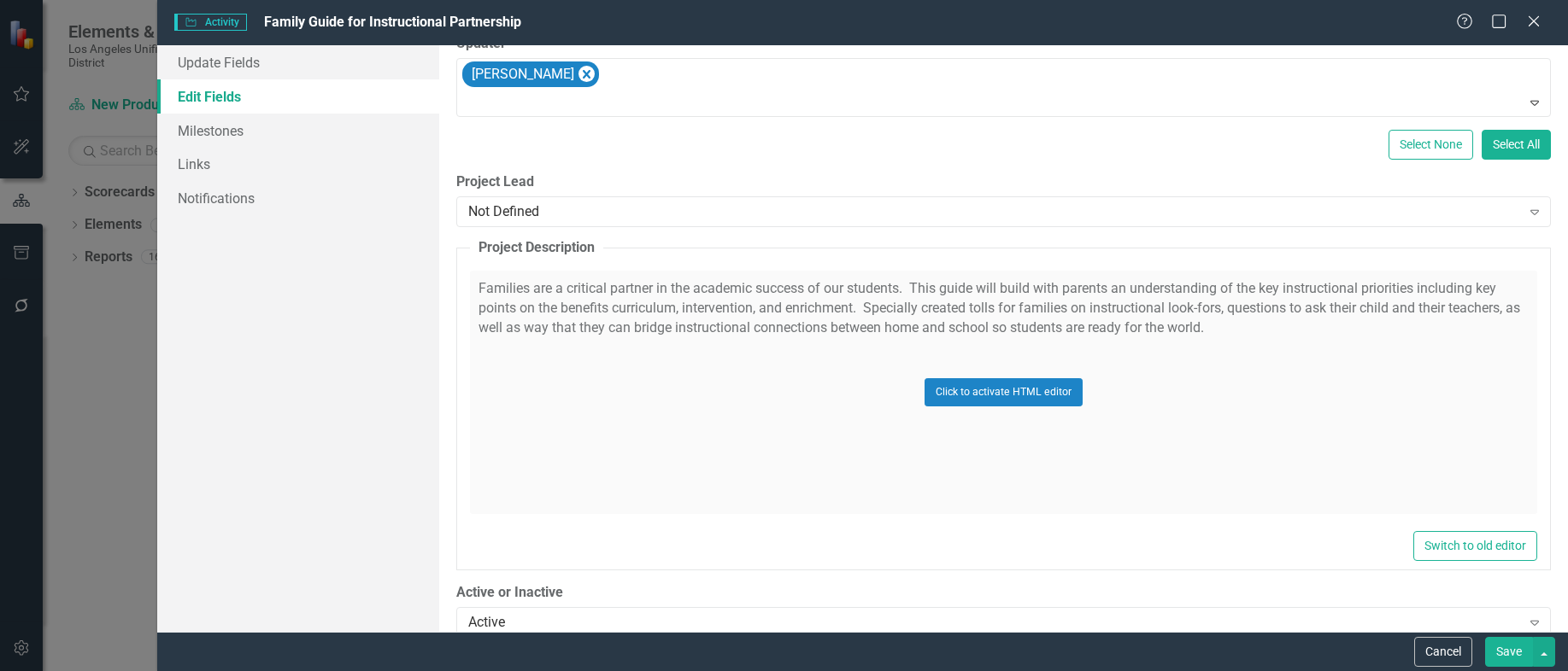
click at [1506, 643] on button "Save" at bounding box center [1508, 651] width 47 height 30
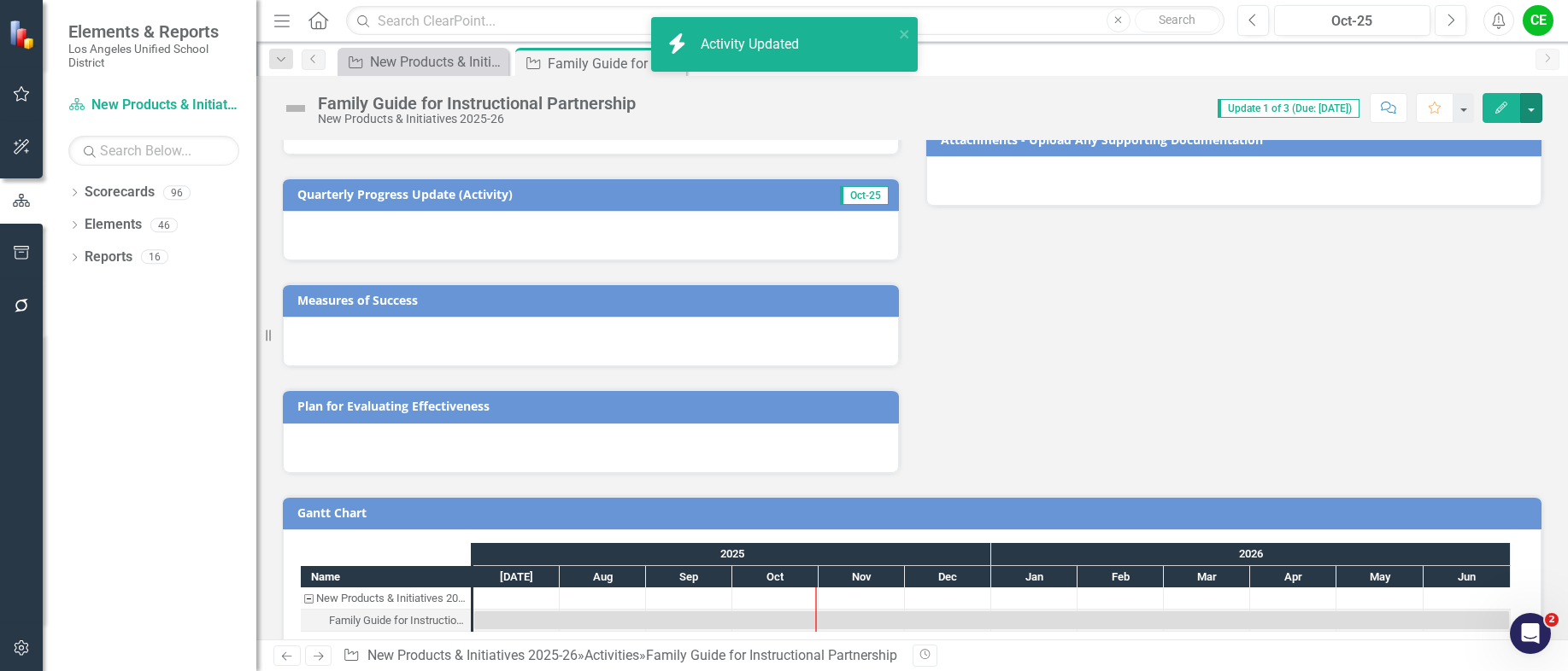
scroll to position [471, 0]
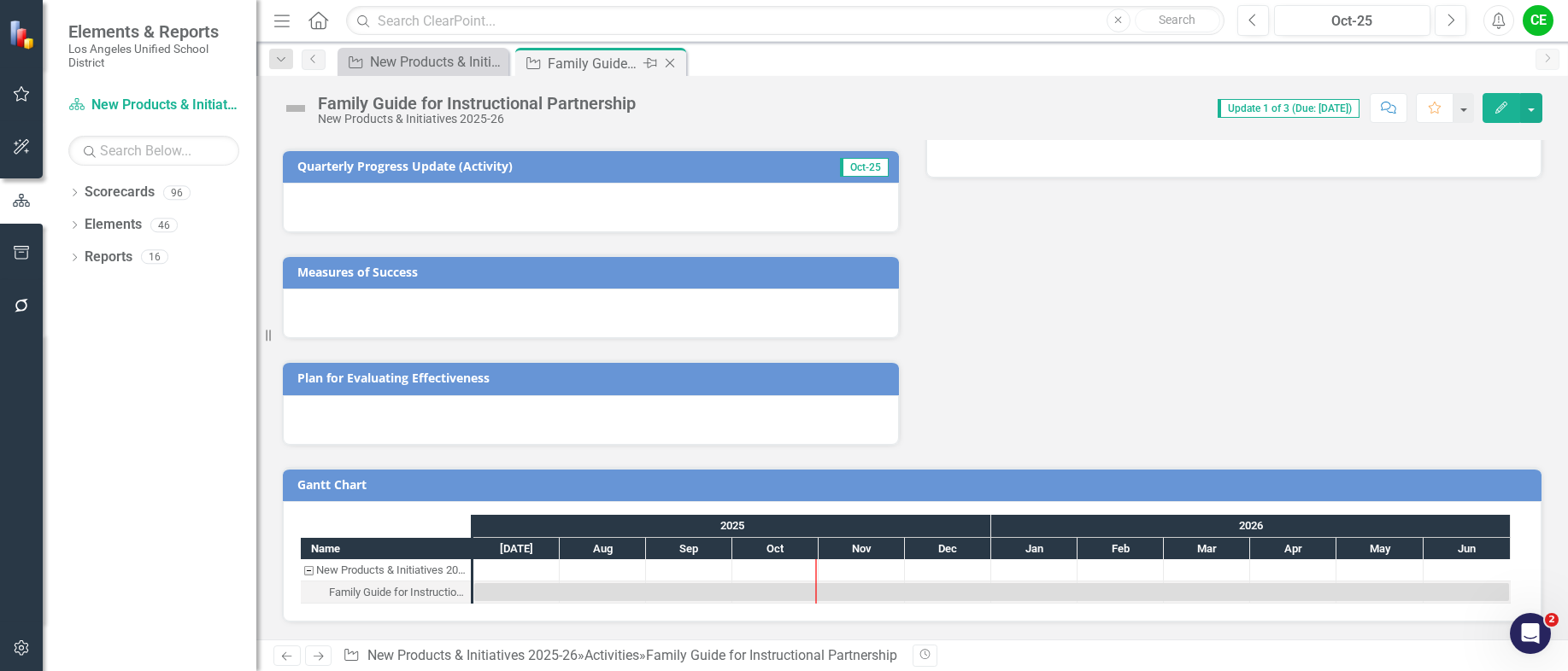
click at [671, 60] on icon "Close" at bounding box center [670, 63] width 17 height 14
